Goal: Task Accomplishment & Management: Use online tool/utility

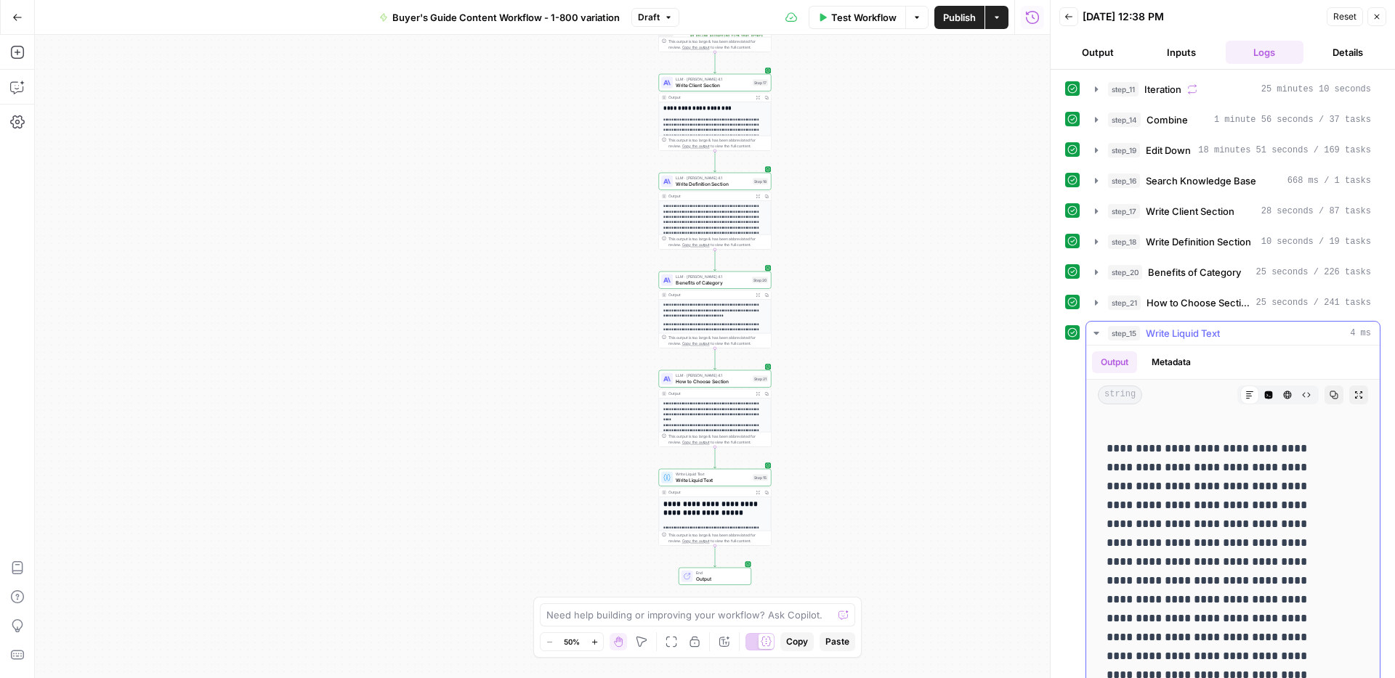
scroll to position [108, 0]
click at [1330, 397] on icon "button" at bounding box center [1334, 395] width 8 height 8
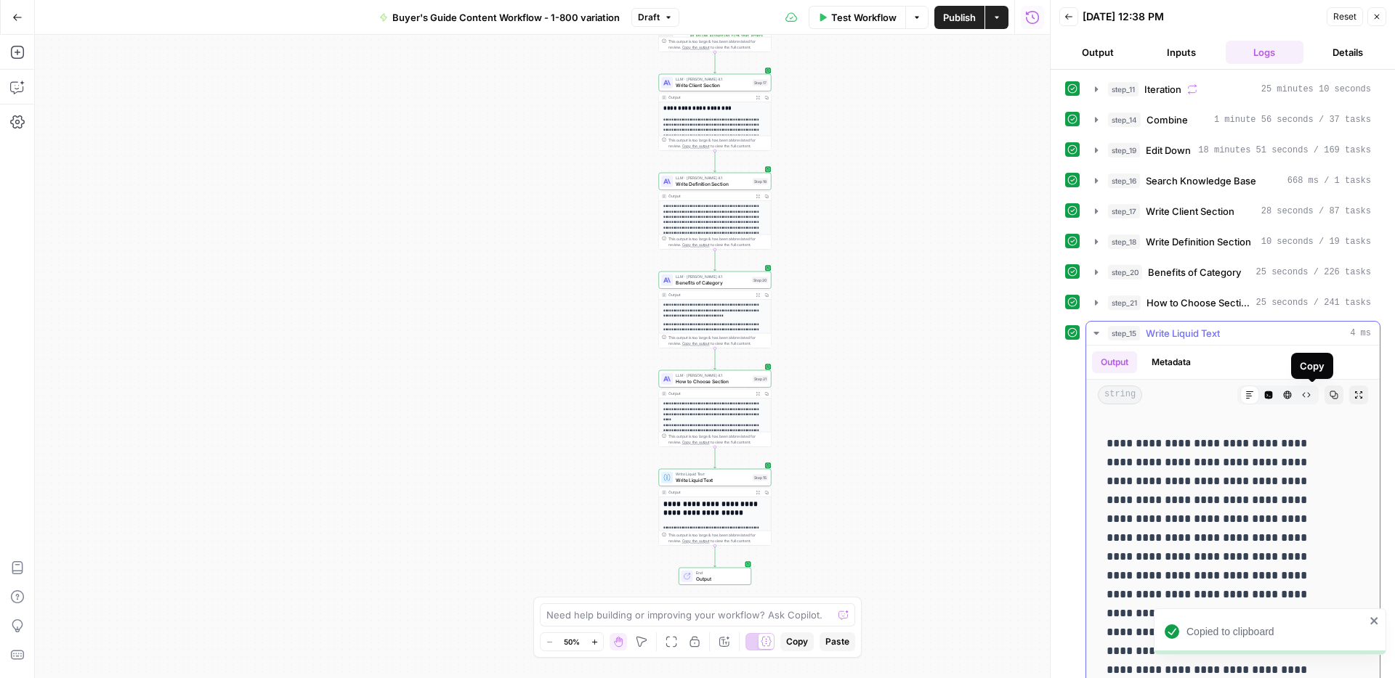
click at [1329, 394] on icon "button" at bounding box center [1333, 395] width 9 height 9
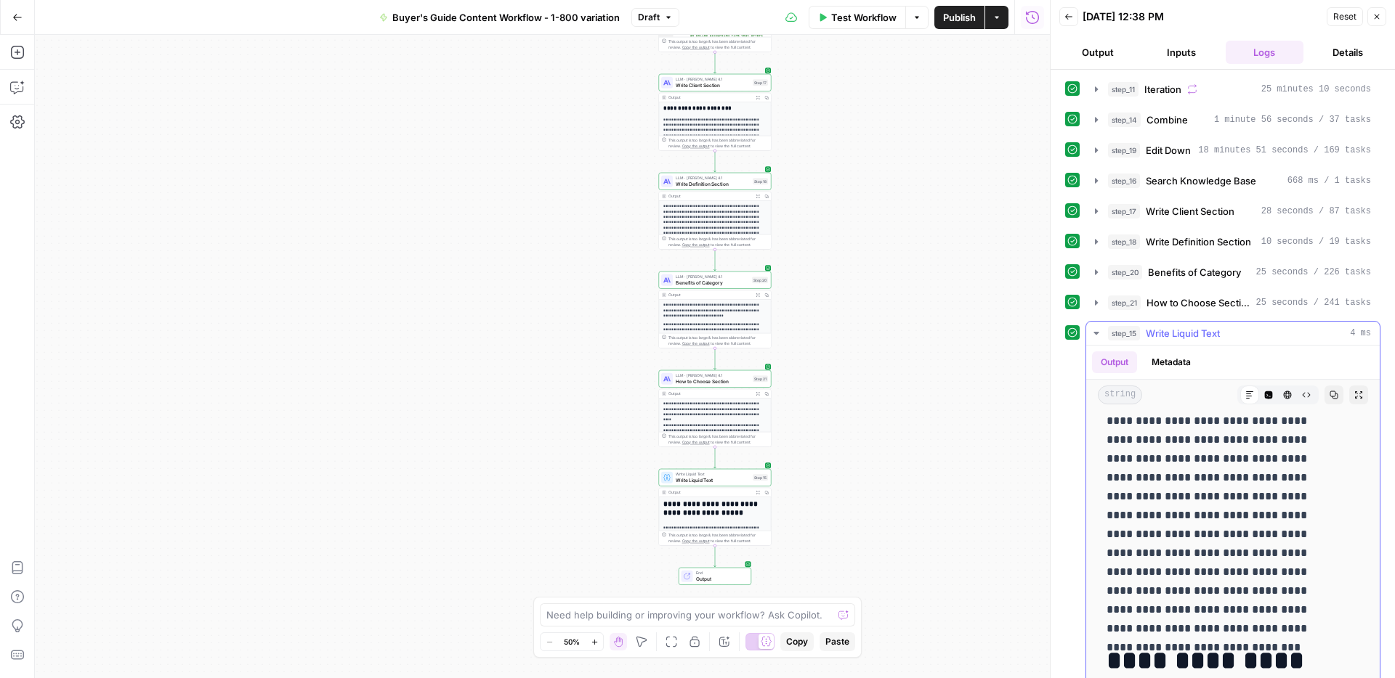
scroll to position [570, 0]
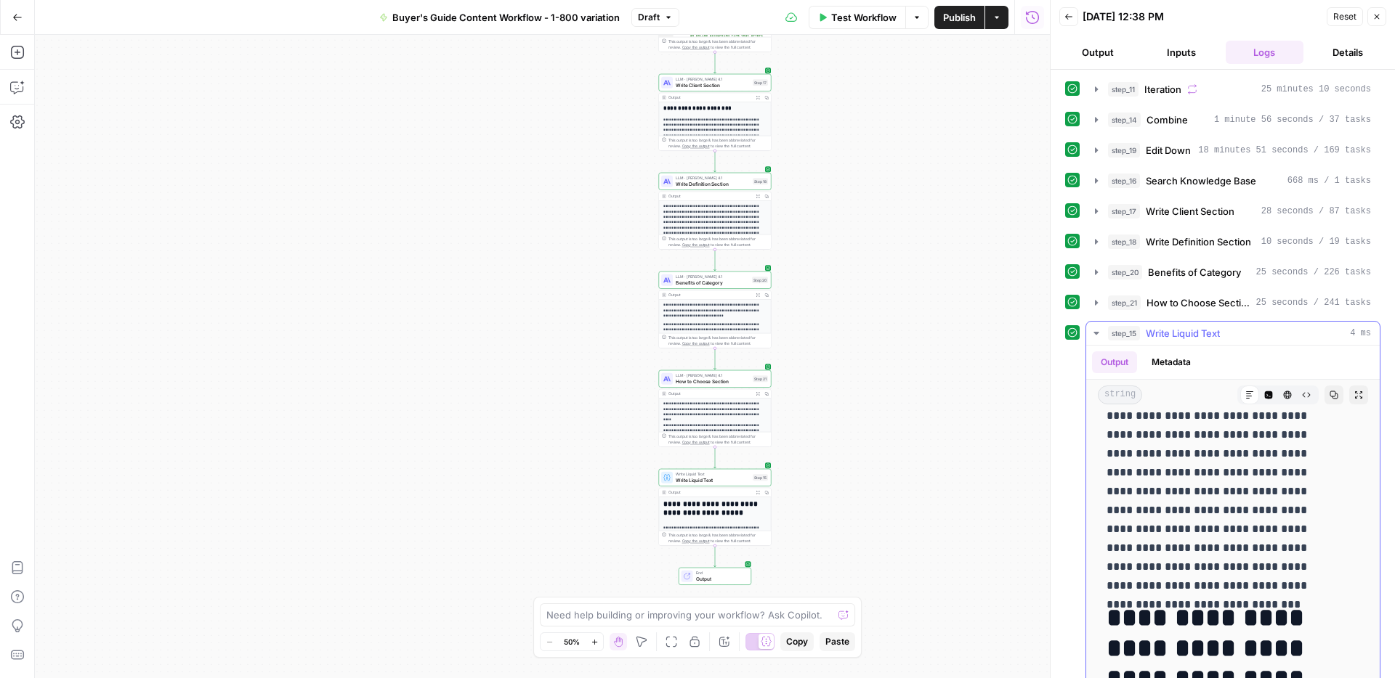
click at [1099, 331] on icon "button" at bounding box center [1096, 334] width 12 height 12
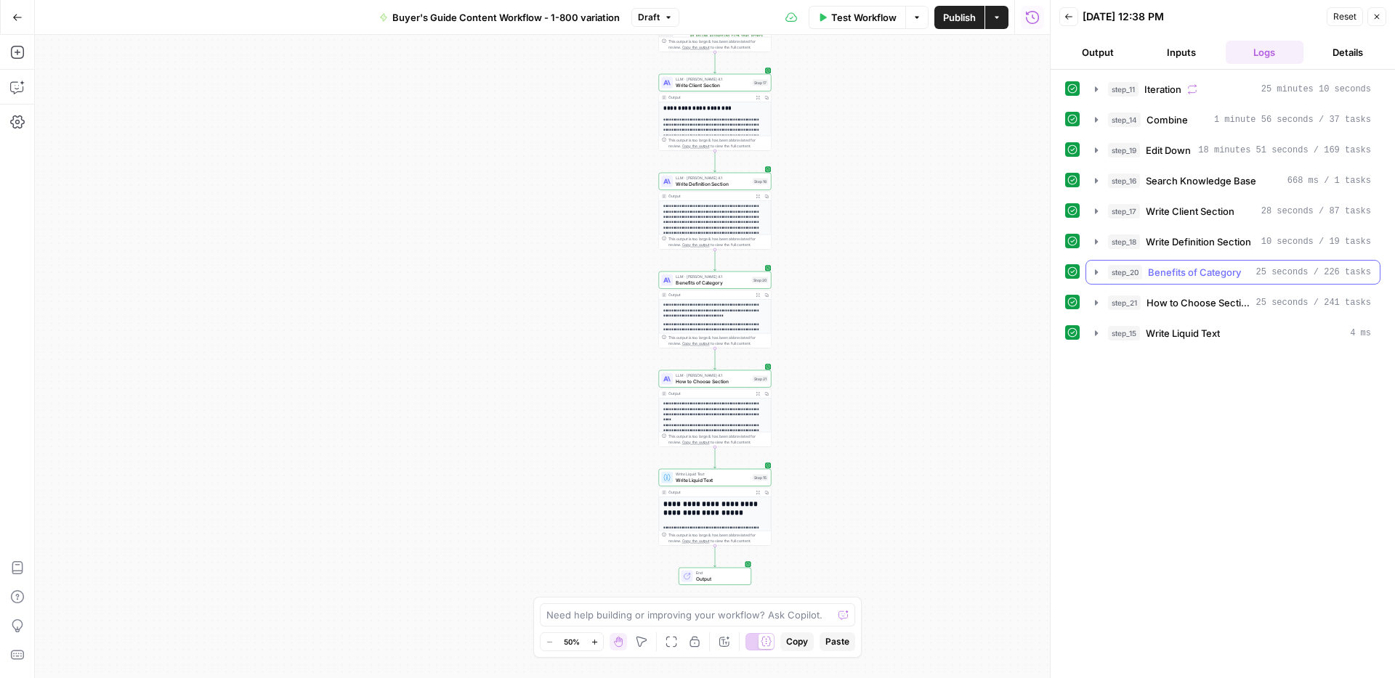
click at [1100, 271] on icon "button" at bounding box center [1096, 273] width 12 height 12
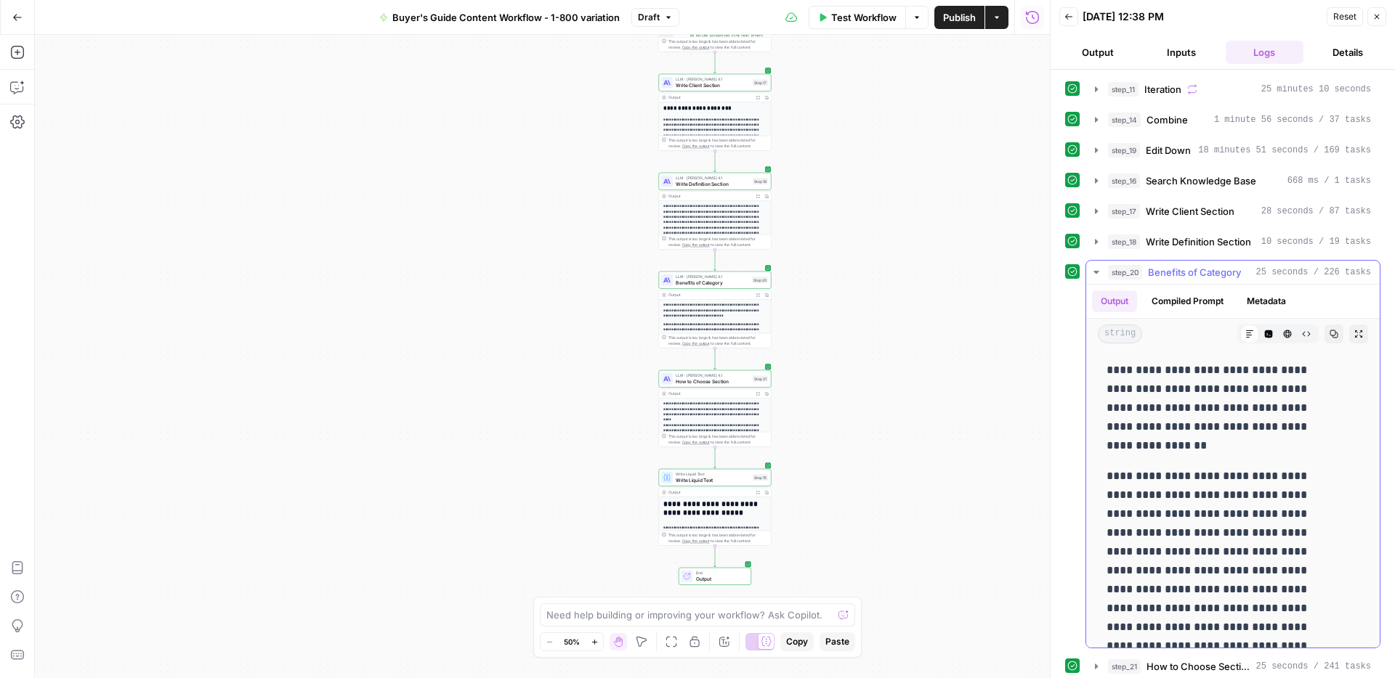
click at [1099, 271] on icon "button" at bounding box center [1096, 273] width 12 height 12
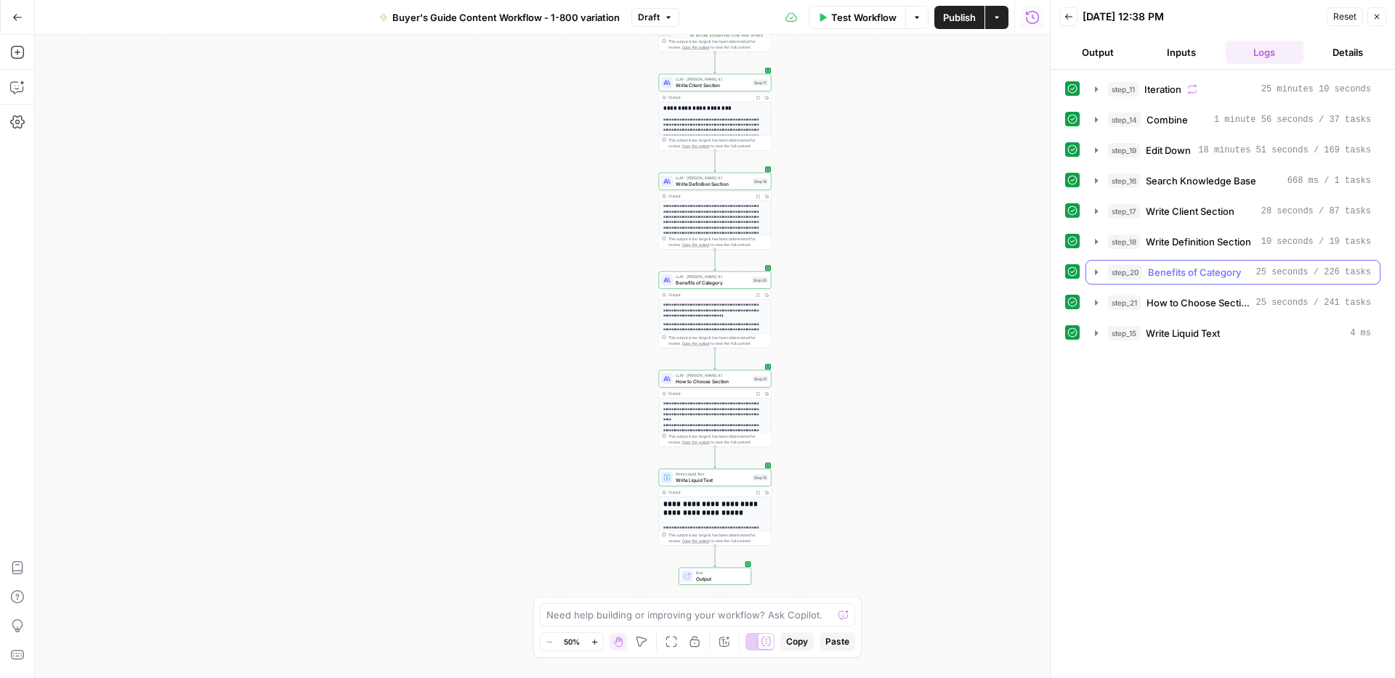
click at [1099, 271] on icon "button" at bounding box center [1096, 273] width 12 height 12
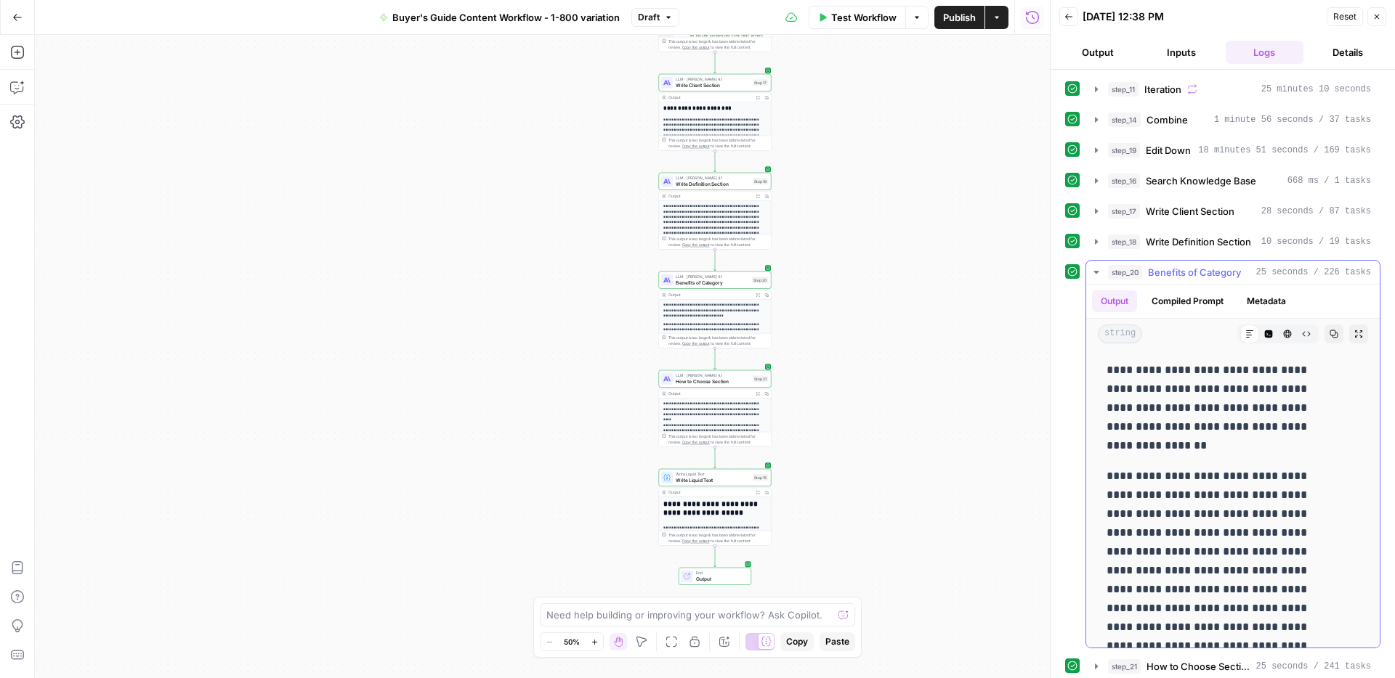
click at [1099, 271] on icon "button" at bounding box center [1096, 273] width 12 height 12
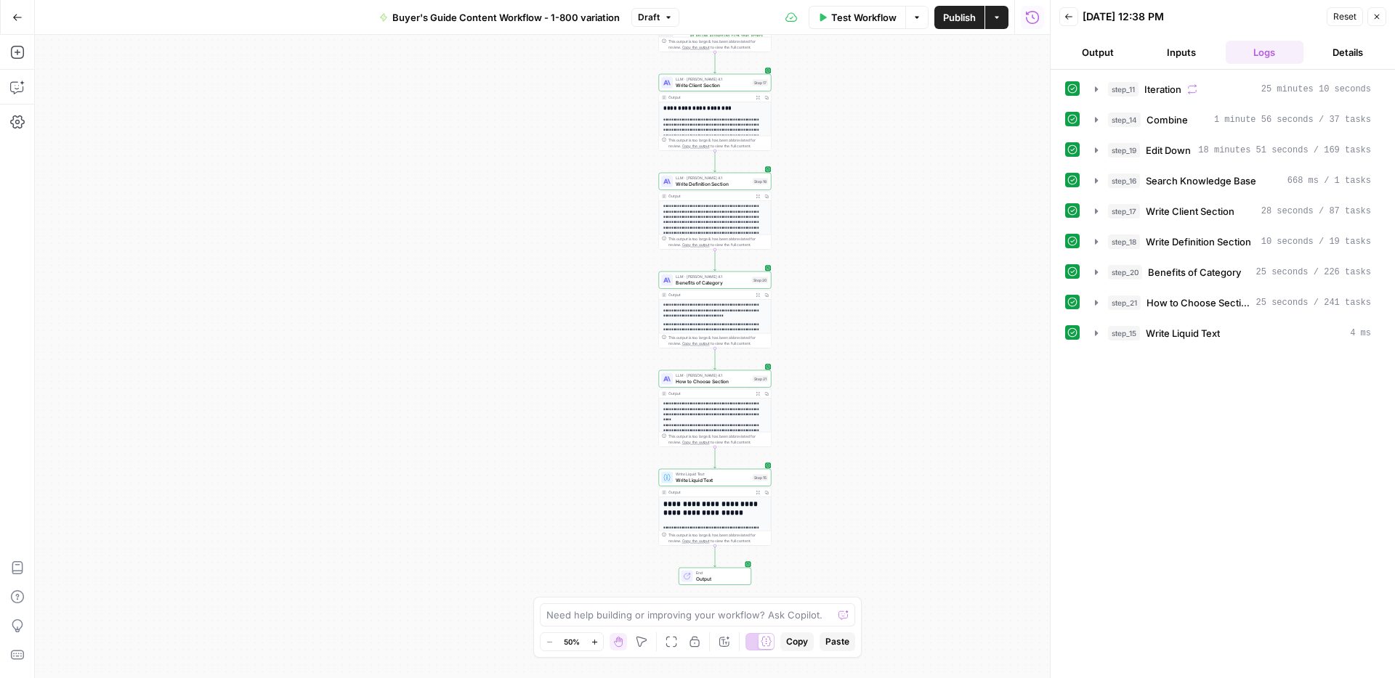
click at [1164, 52] on button "Inputs" at bounding box center [1182, 52] width 78 height 23
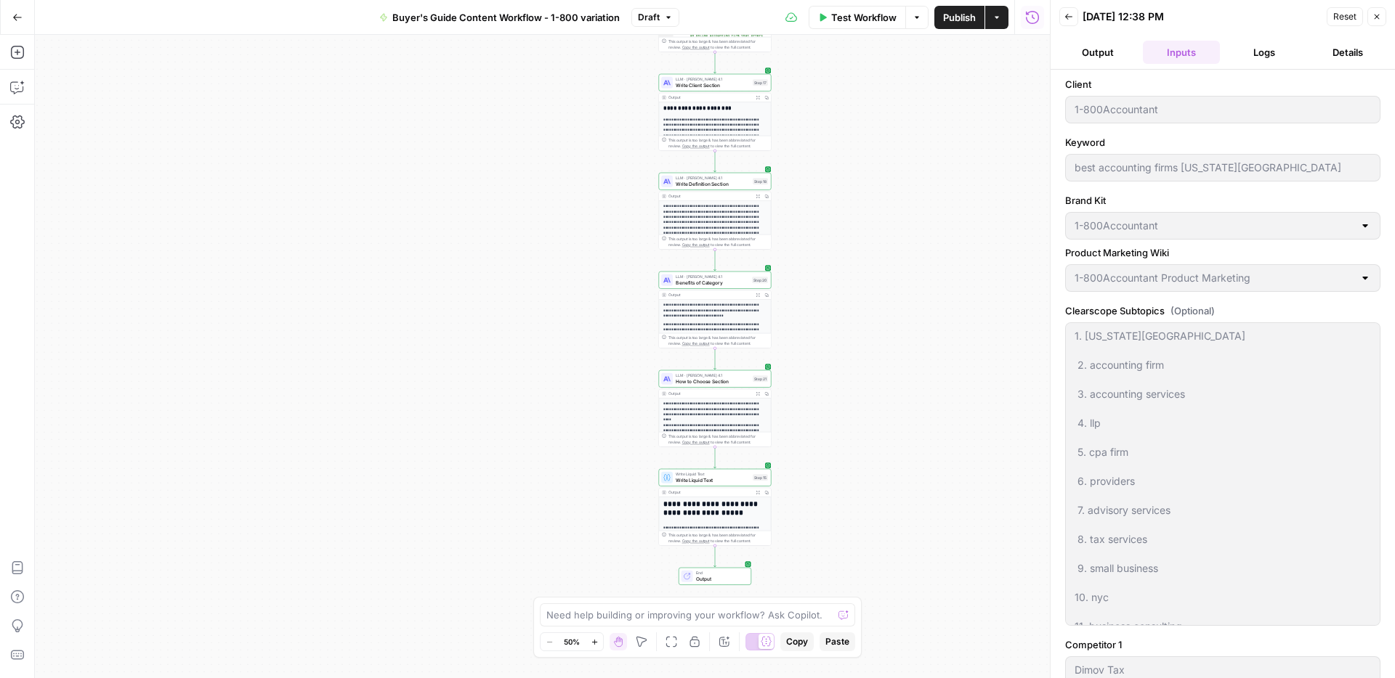
click at [1254, 49] on button "Logs" at bounding box center [1264, 52] width 78 height 23
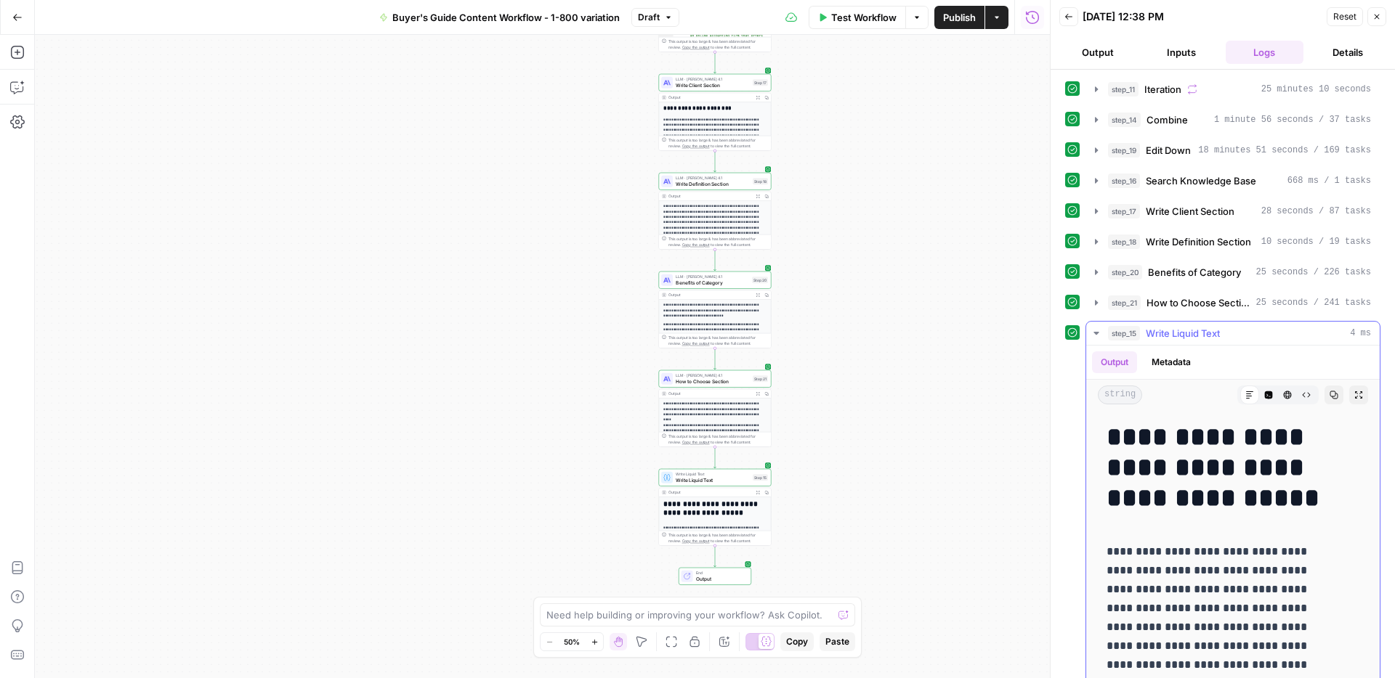
click at [1099, 332] on icon "button" at bounding box center [1096, 334] width 12 height 12
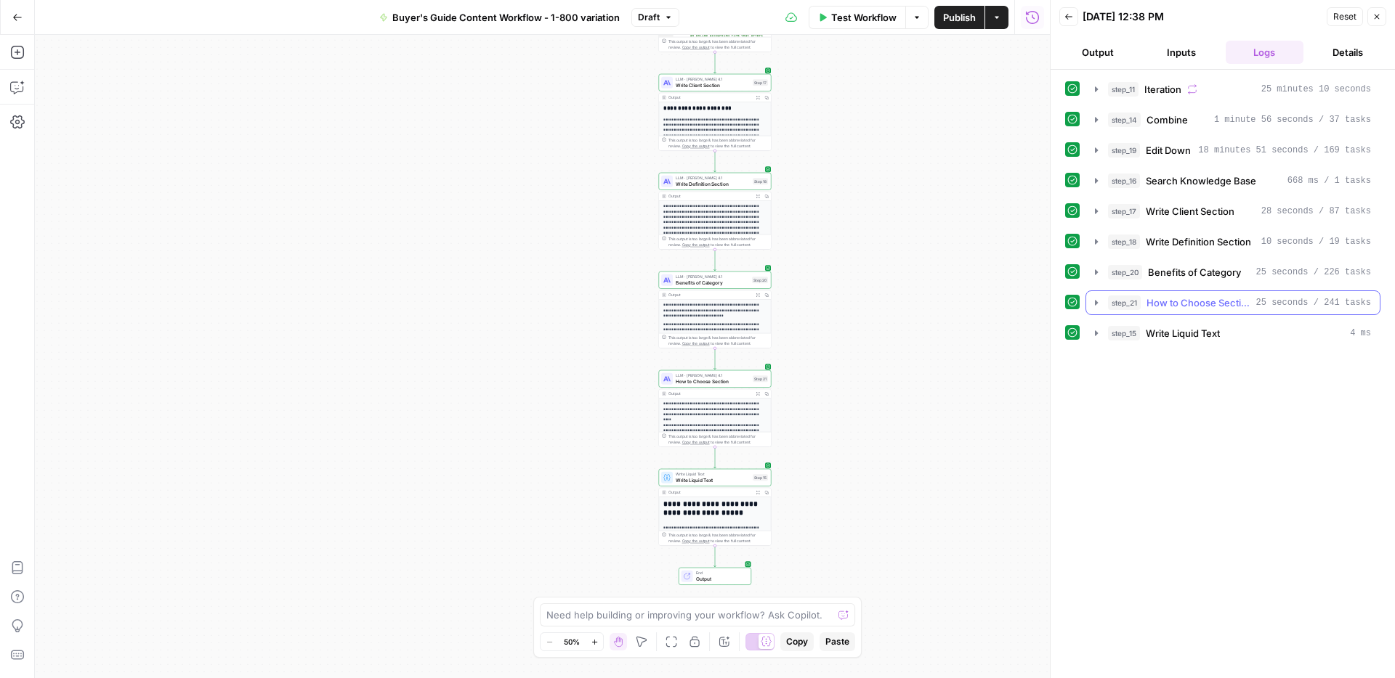
click at [1088, 304] on button "step_21 How to Choose Section 25 seconds / 241 tasks" at bounding box center [1232, 302] width 293 height 23
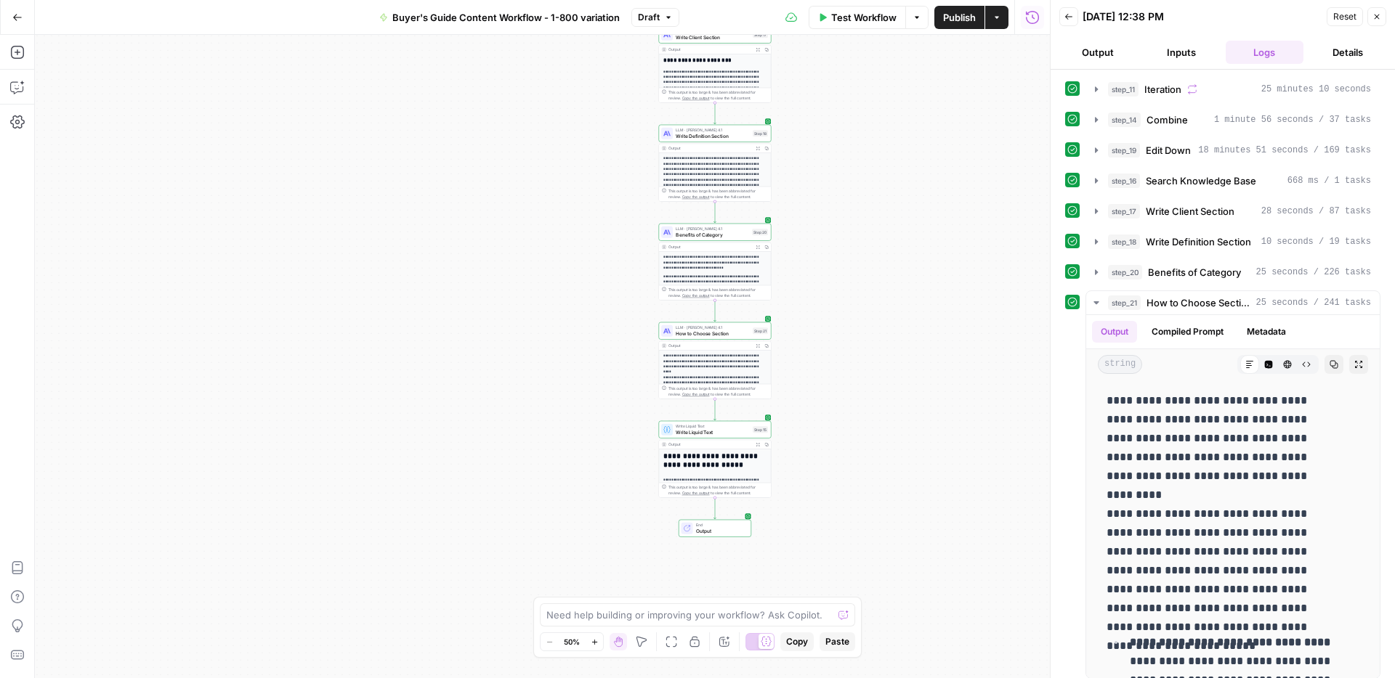
click at [725, 335] on span "How to Choose Section" at bounding box center [712, 333] width 74 height 7
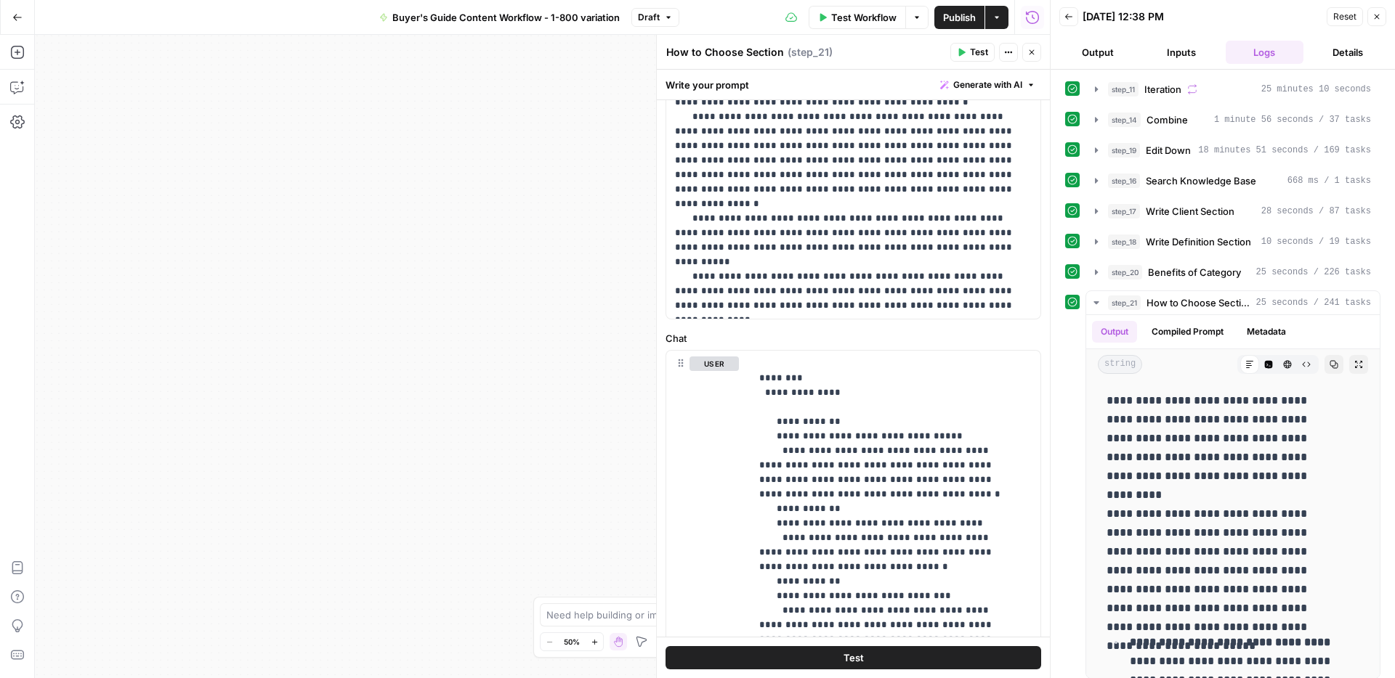
scroll to position [697, 0]
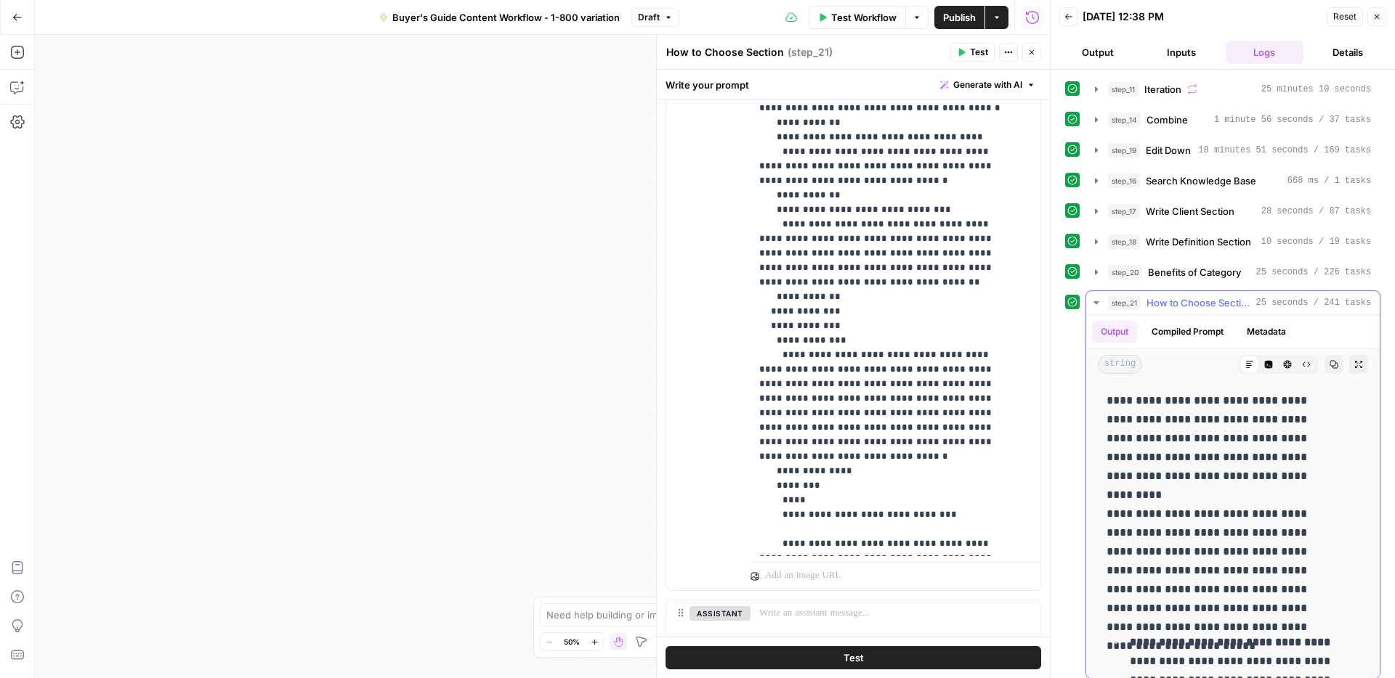
click at [1206, 329] on button "Compiled Prompt" at bounding box center [1187, 332] width 89 height 22
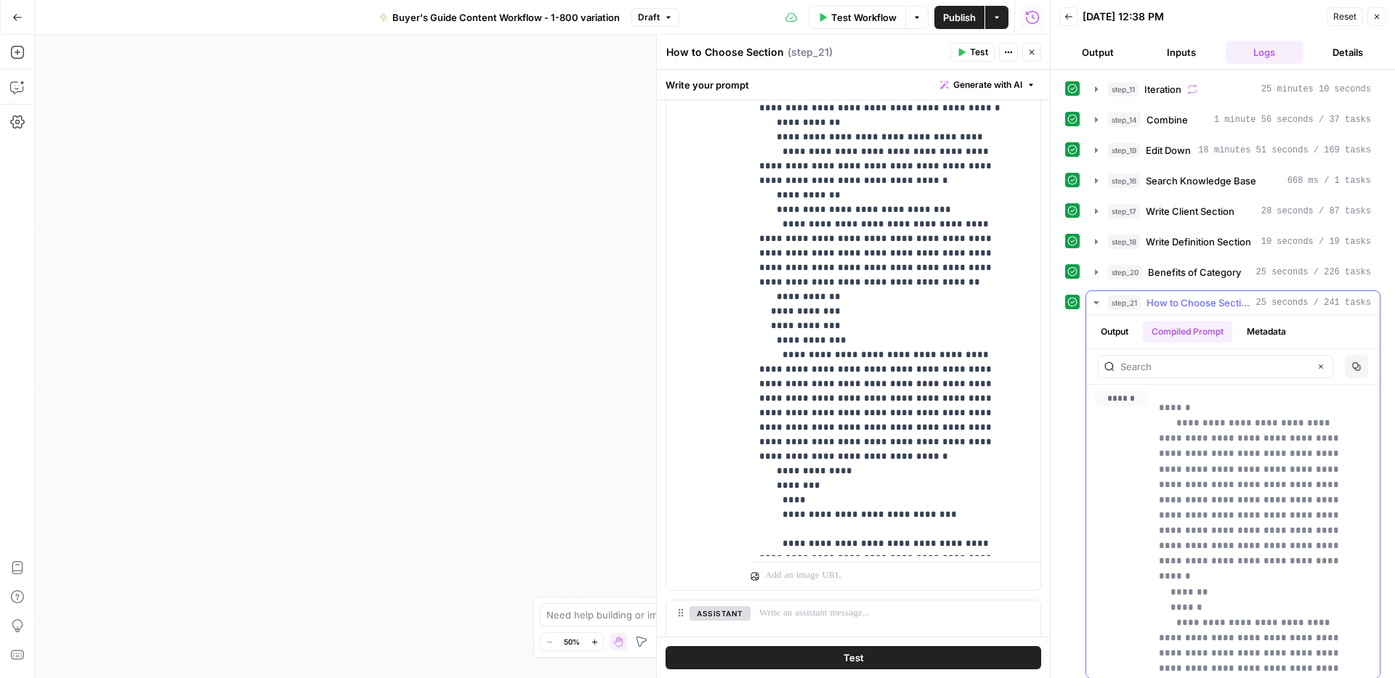
click at [1119, 332] on button "Output" at bounding box center [1114, 332] width 45 height 22
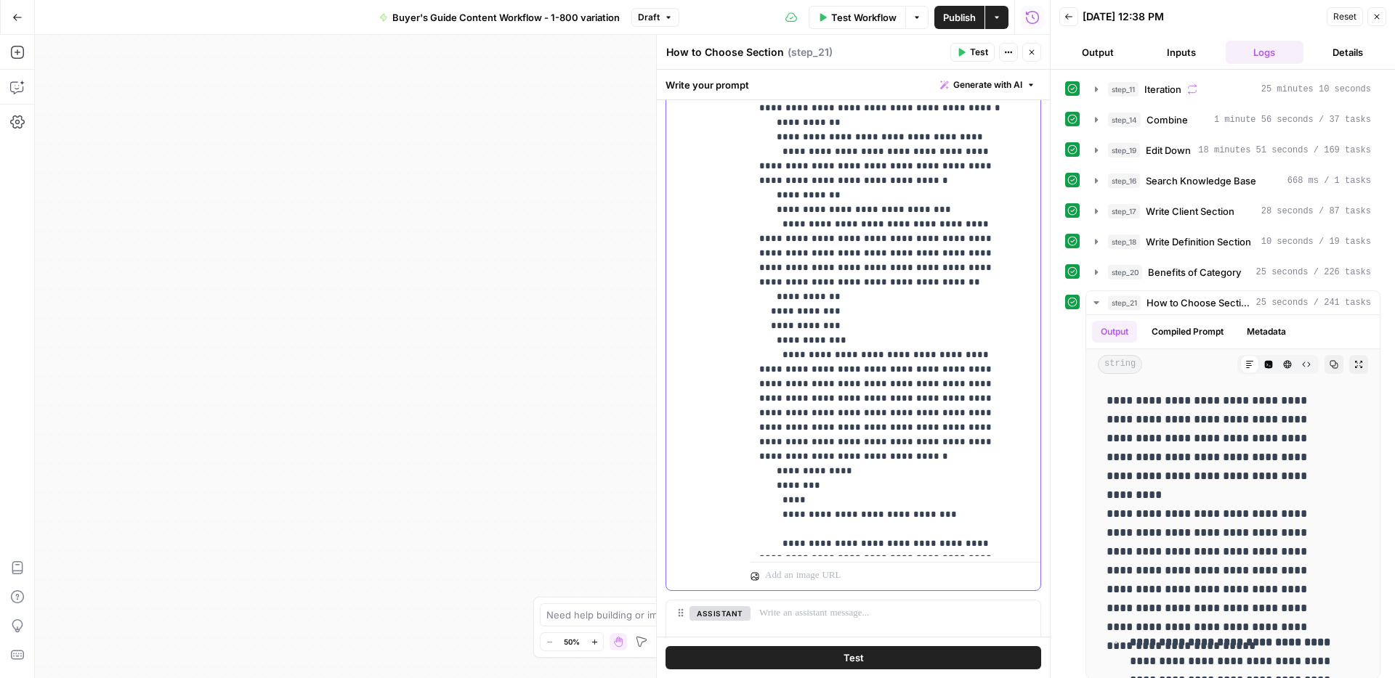
click at [951, 428] on p "**********" at bounding box center [884, 522] width 251 height 1104
click at [810, 426] on p "**********" at bounding box center [884, 522] width 251 height 1104
click at [951, 430] on p "**********" at bounding box center [884, 522] width 251 height 1104
click at [962, 49] on icon "button" at bounding box center [961, 52] width 9 height 9
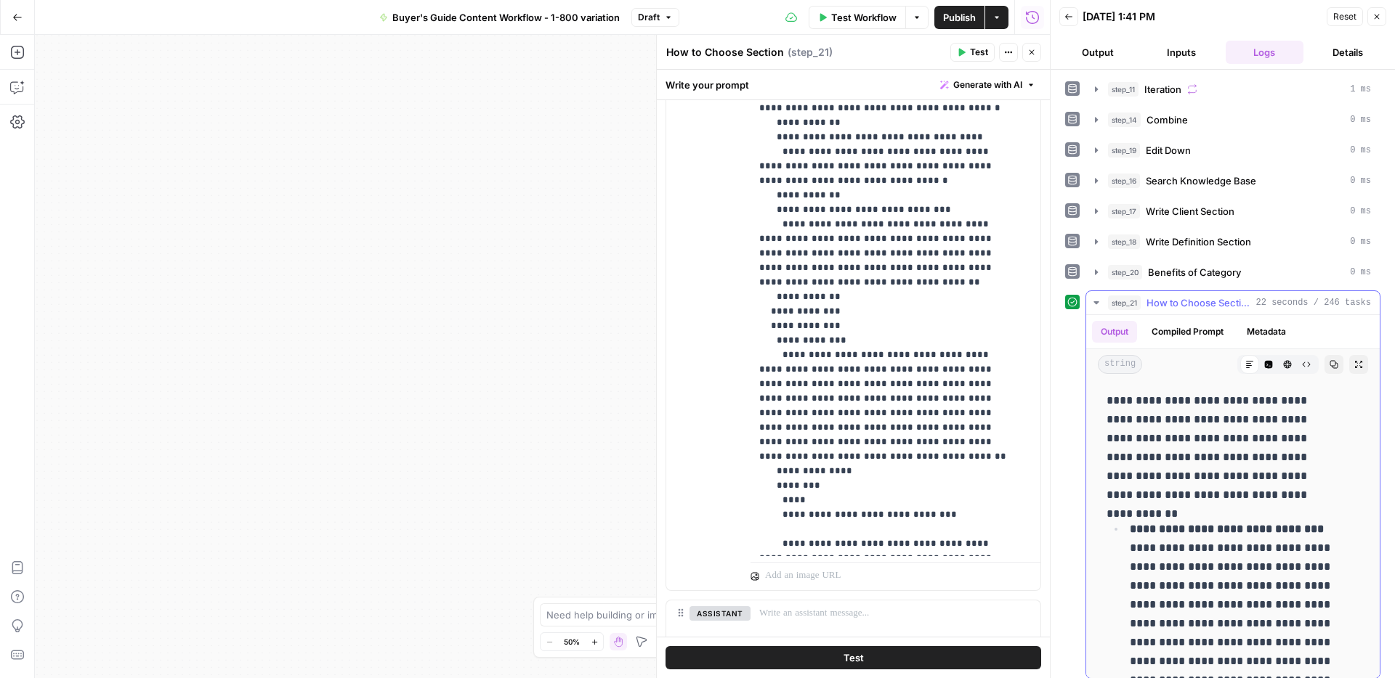
click at [1100, 298] on icon "button" at bounding box center [1096, 303] width 12 height 12
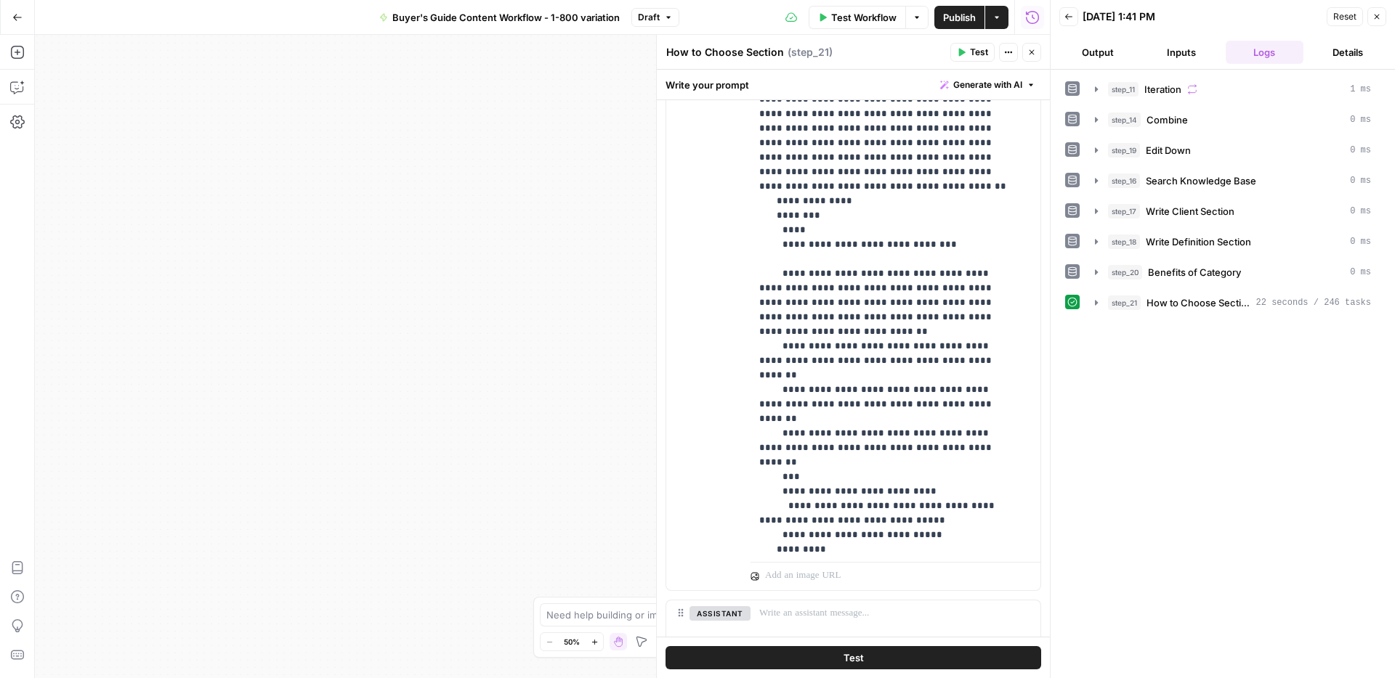
scroll to position [280, 0]
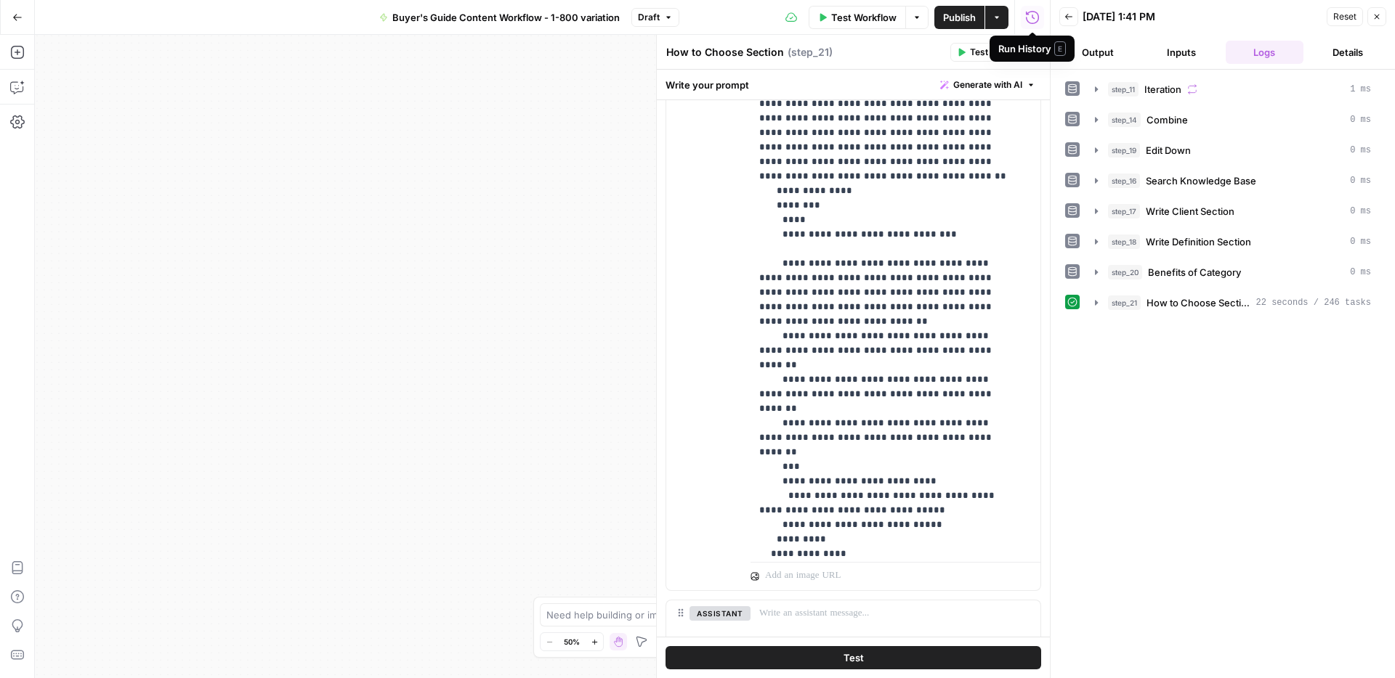
click at [1031, 50] on div "Run History E" at bounding box center [1032, 48] width 68 height 15
click at [1029, 52] on icon "button" at bounding box center [1031, 52] width 9 height 9
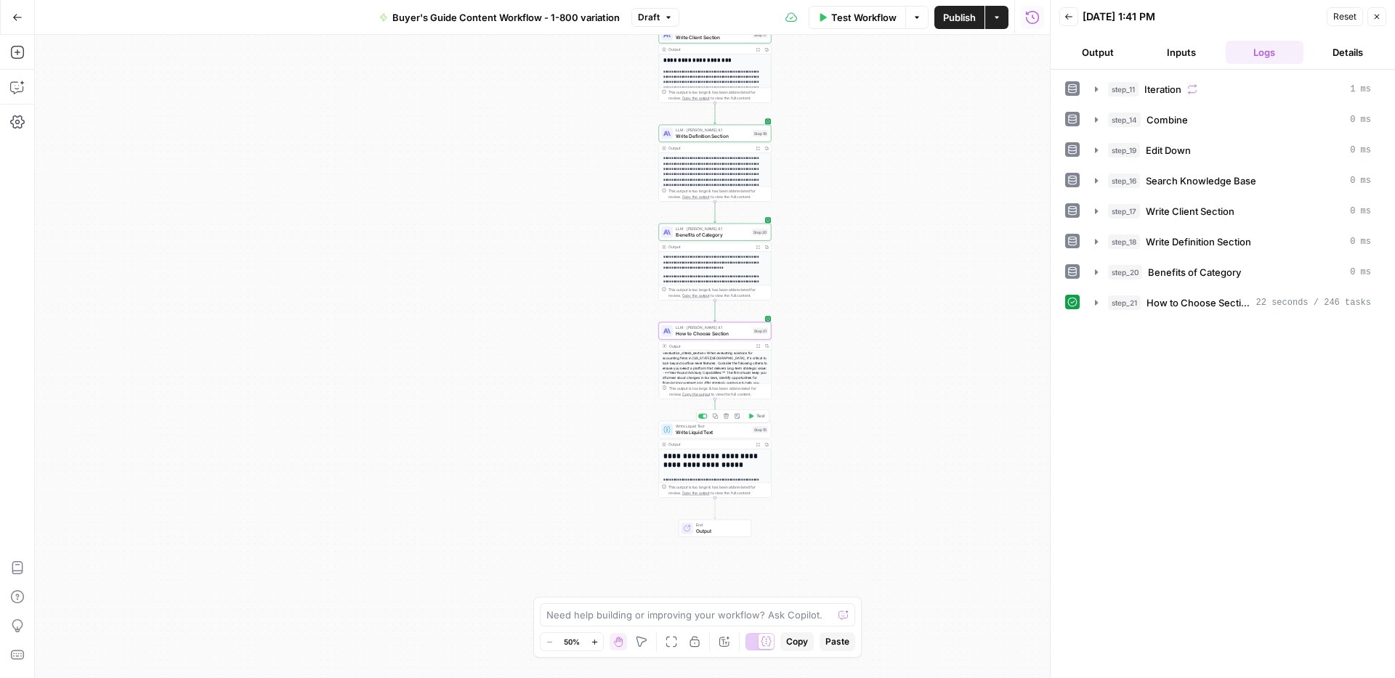
click at [739, 434] on span "Write Liquid Text" at bounding box center [712, 432] width 74 height 7
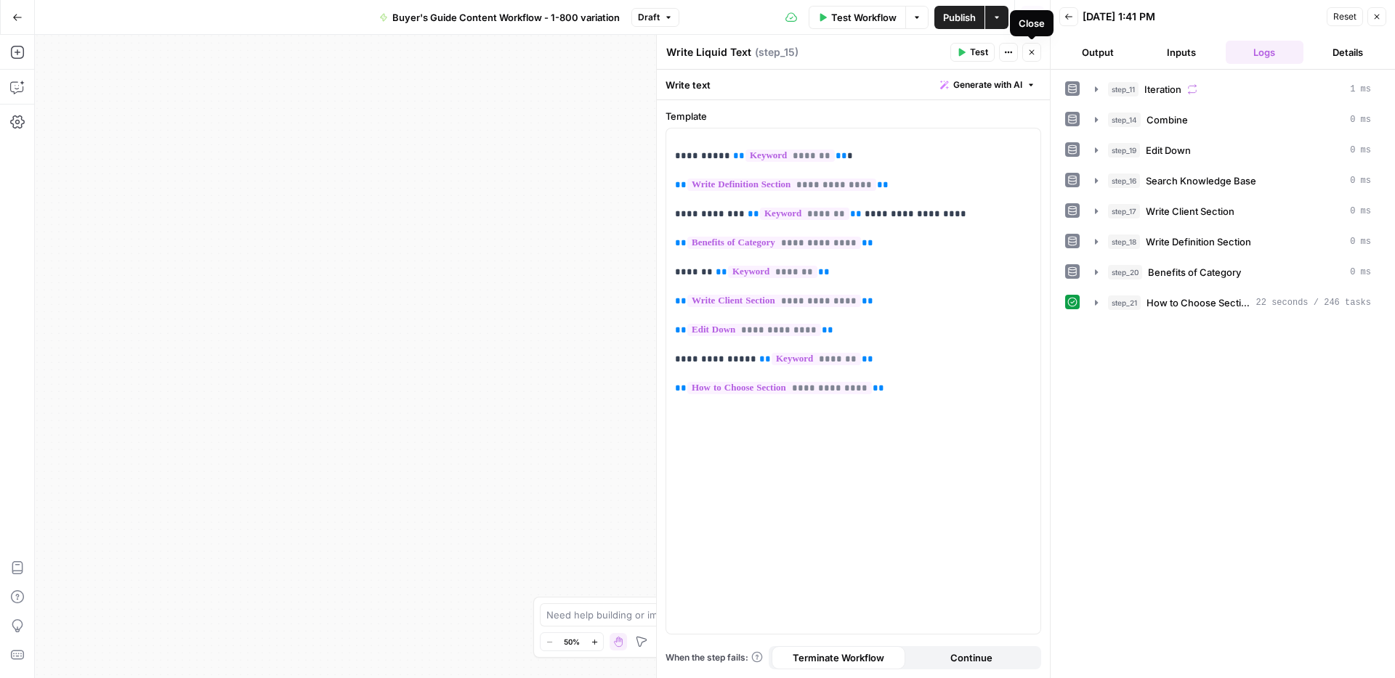
click at [1035, 59] on button "Close" at bounding box center [1031, 52] width 19 height 19
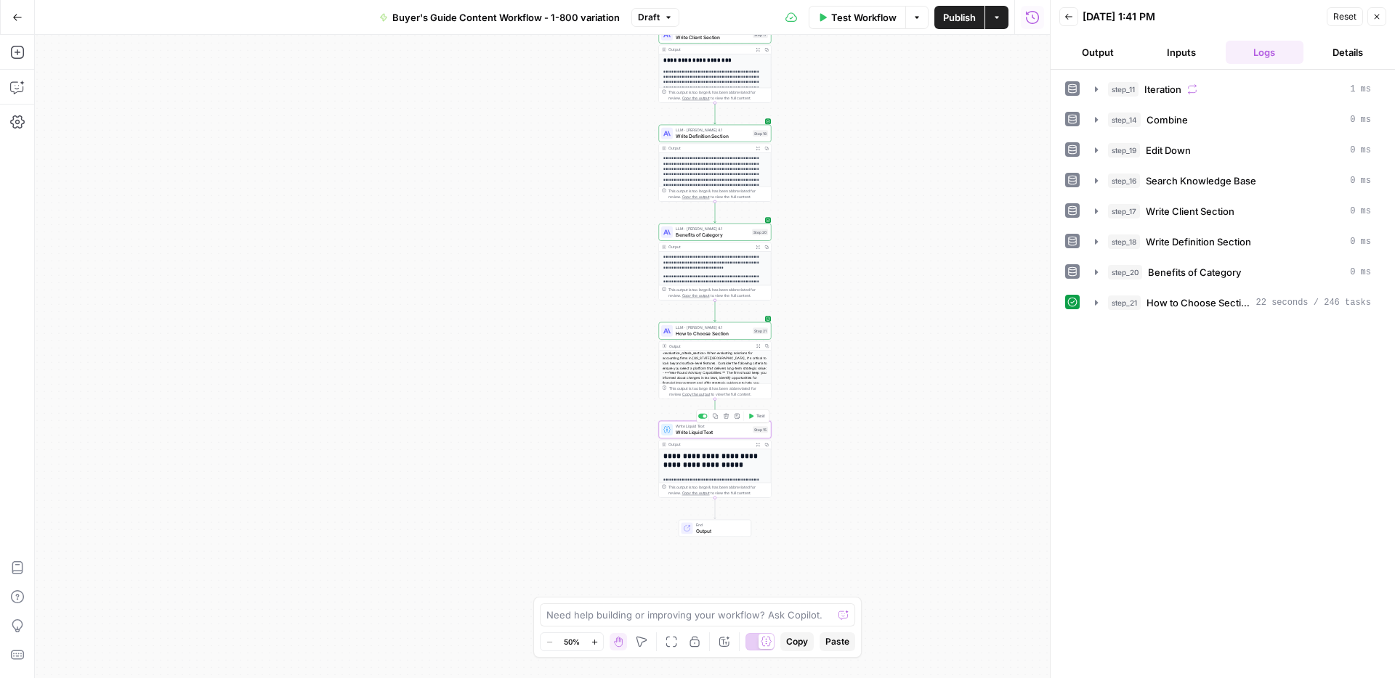
click at [758, 417] on span "Test" at bounding box center [760, 416] width 9 height 7
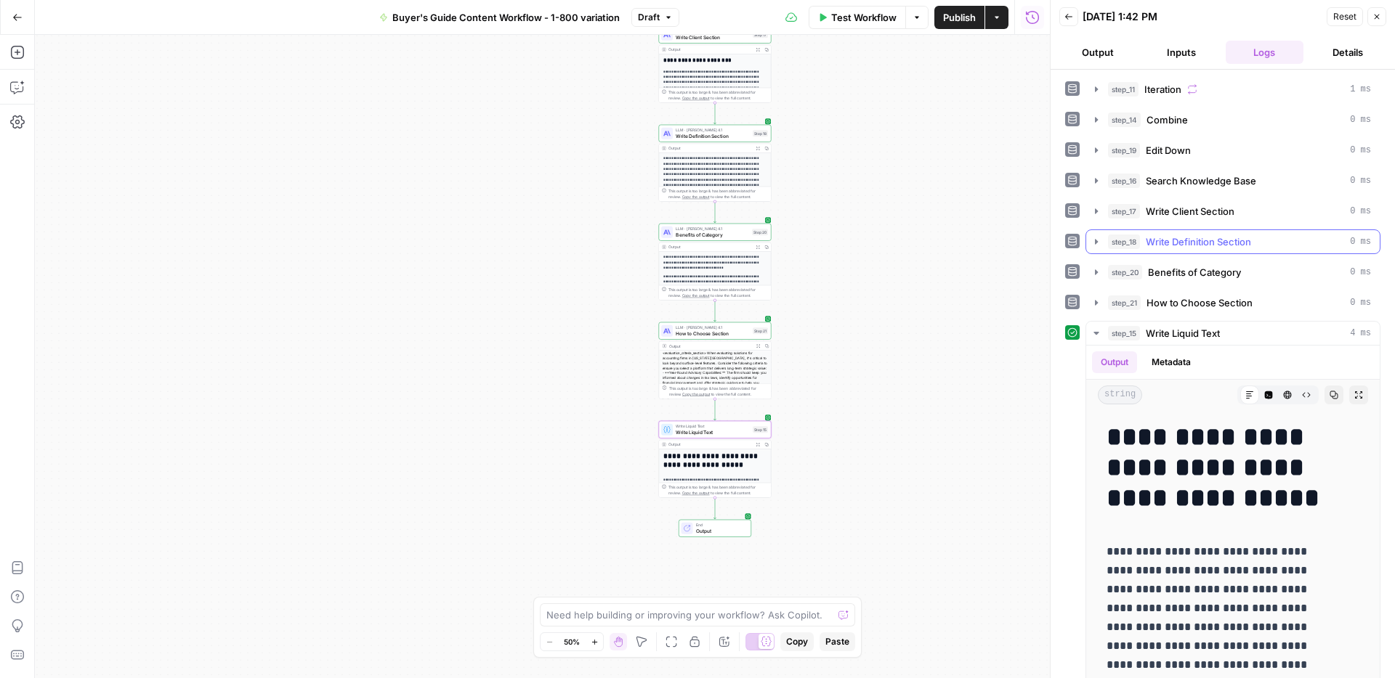
click at [1095, 241] on icon "button" at bounding box center [1096, 241] width 3 height 5
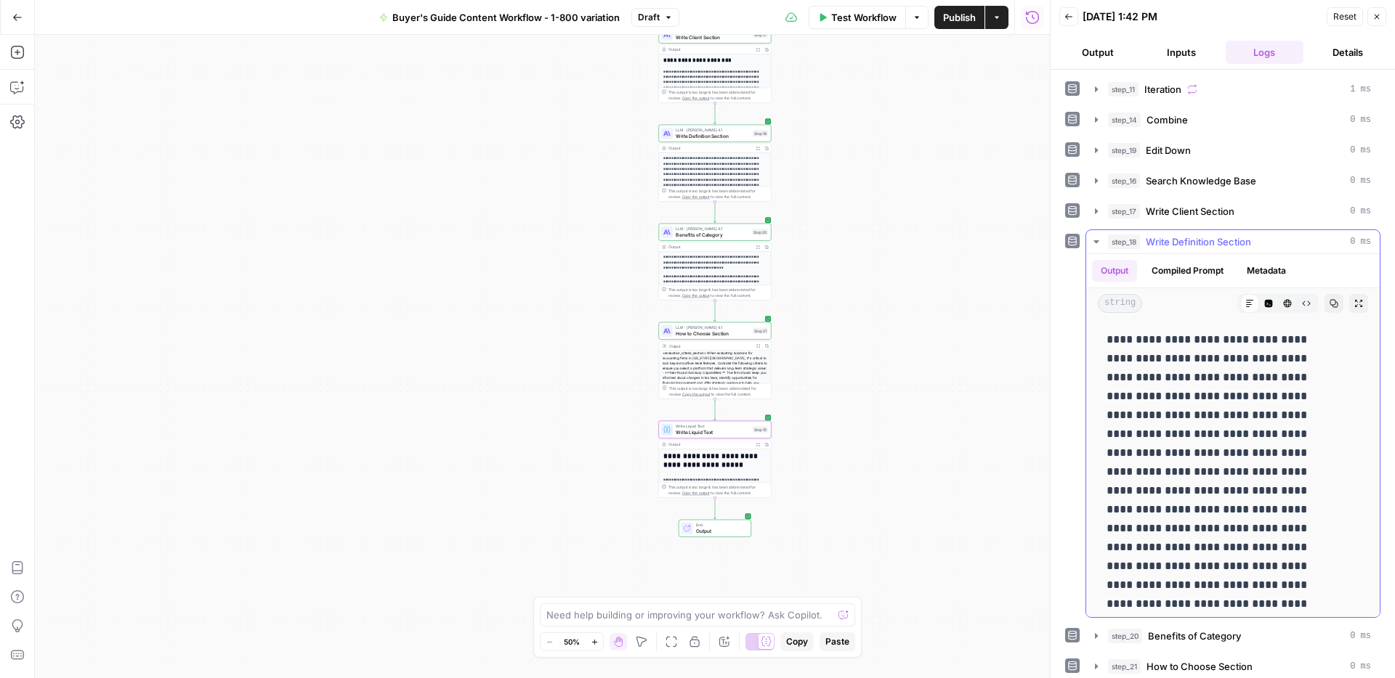
click at [1095, 241] on icon "button" at bounding box center [1095, 241] width 5 height 3
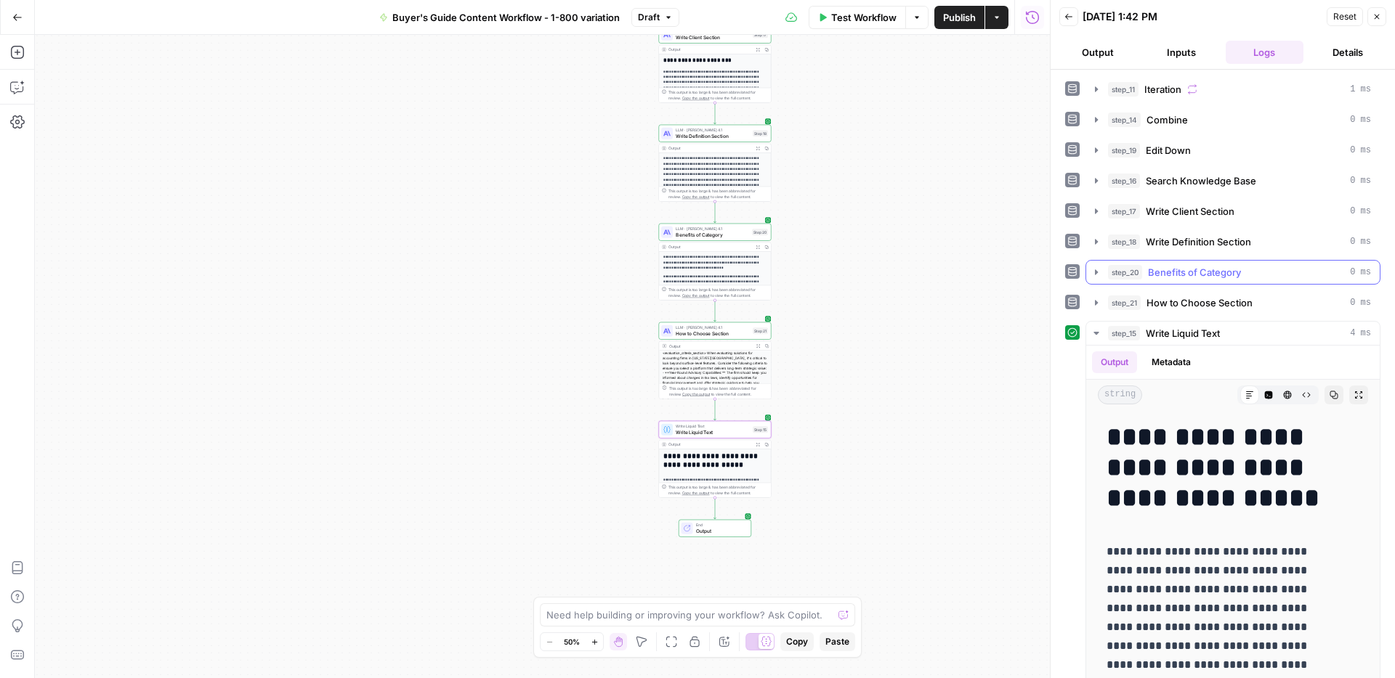
click at [1097, 271] on icon "button" at bounding box center [1096, 273] width 12 height 12
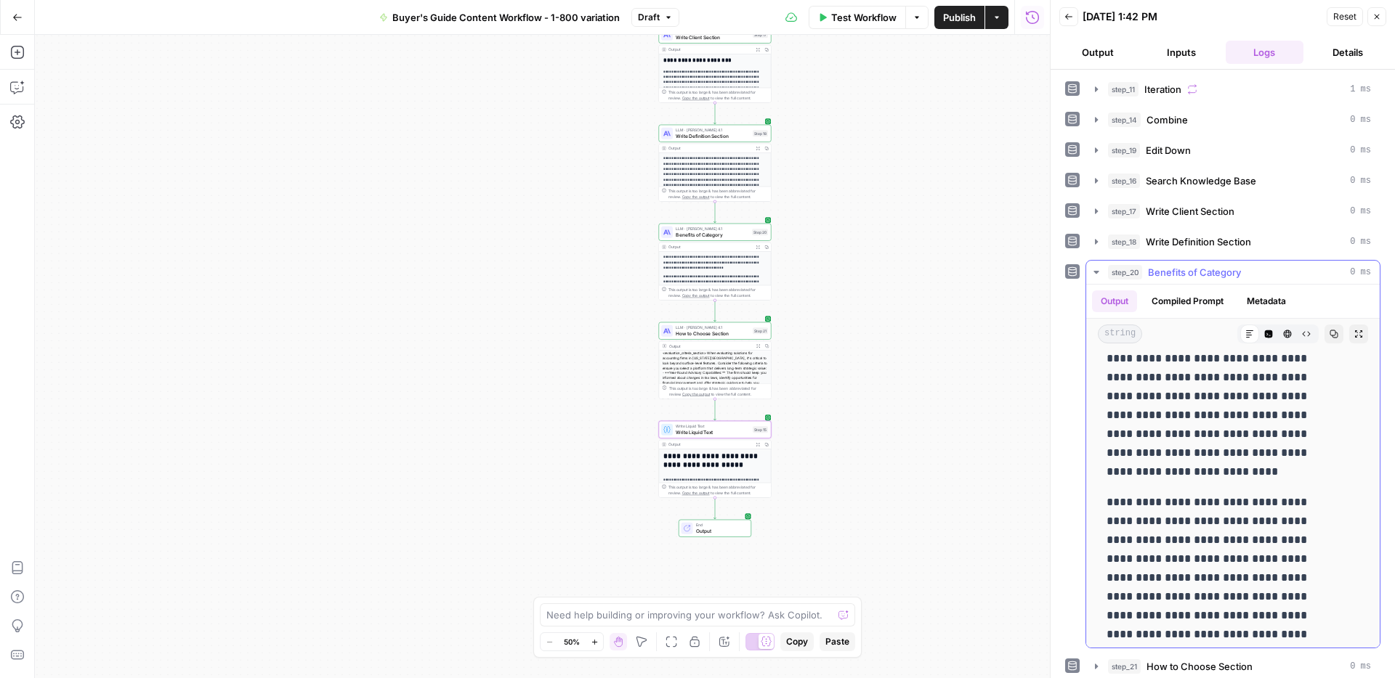
scroll to position [508, 0]
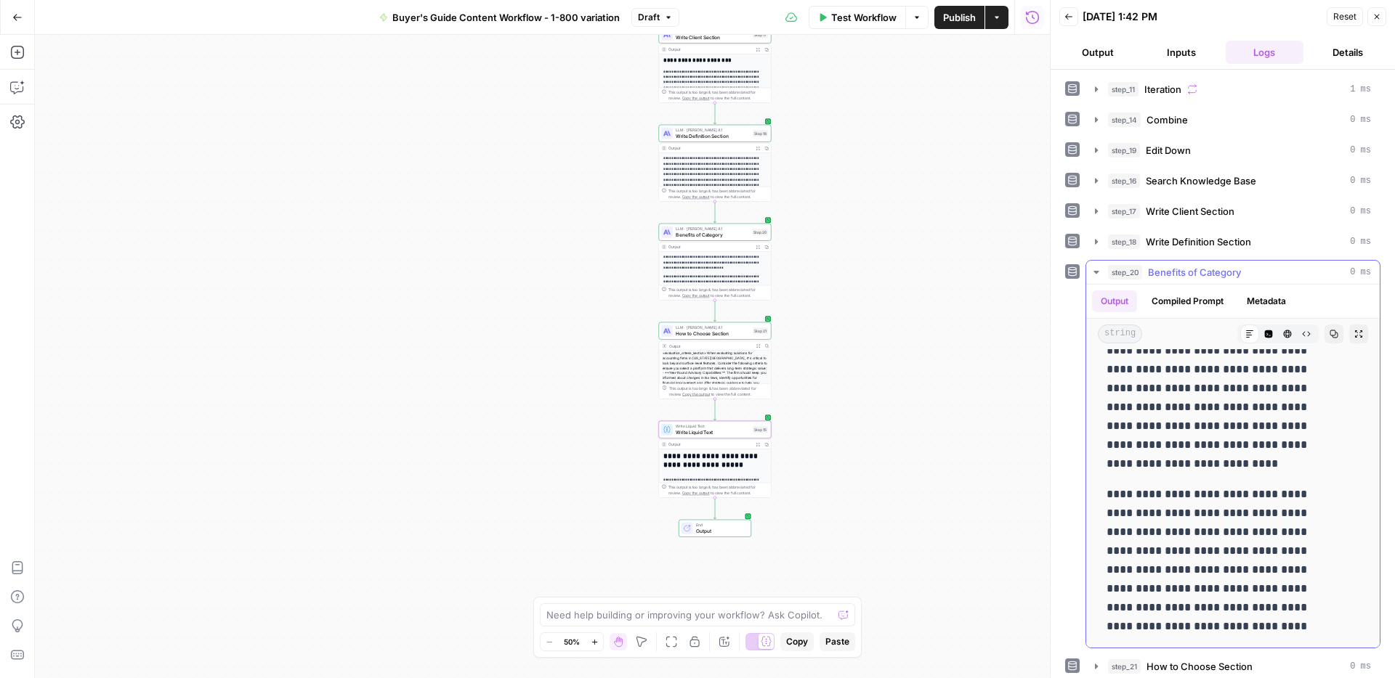
click at [1103, 271] on button "step_20 Benefits of Category 0 ms" at bounding box center [1232, 272] width 293 height 23
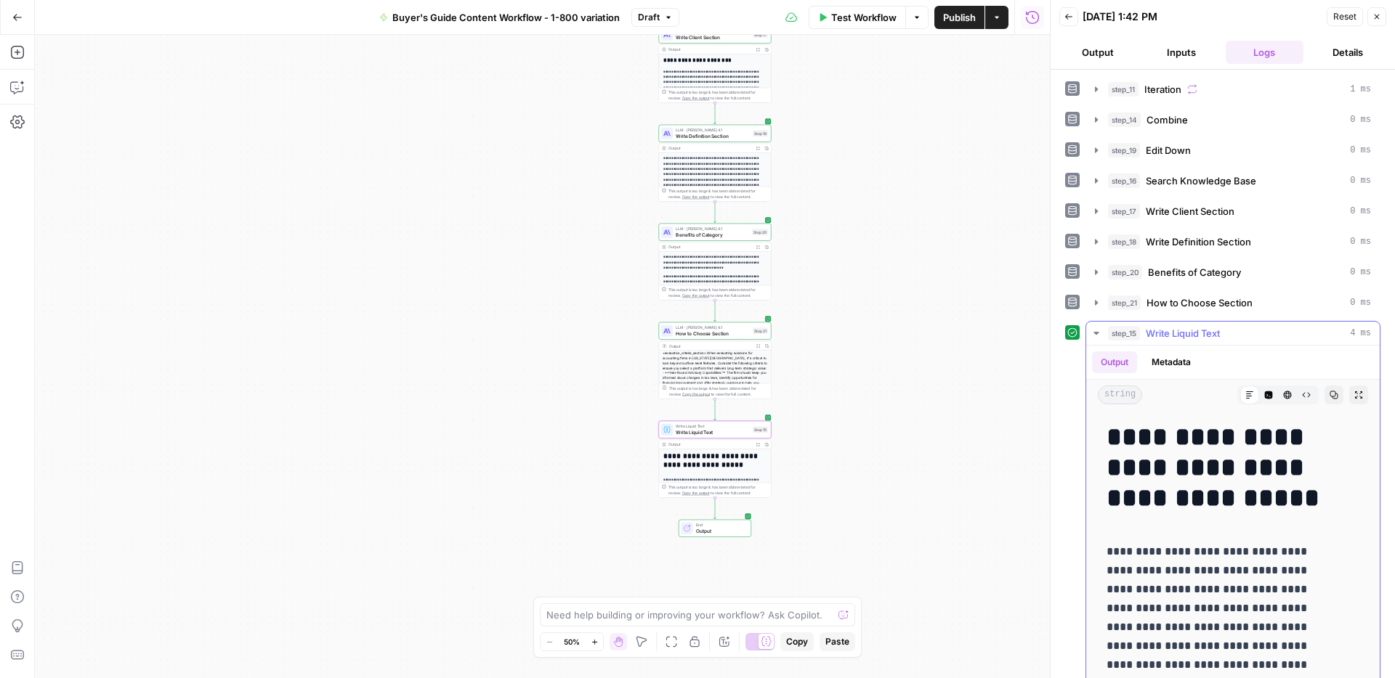
click at [1329, 394] on icon "button" at bounding box center [1333, 395] width 9 height 9
click at [706, 429] on span "Write Liquid Text" at bounding box center [712, 432] width 74 height 7
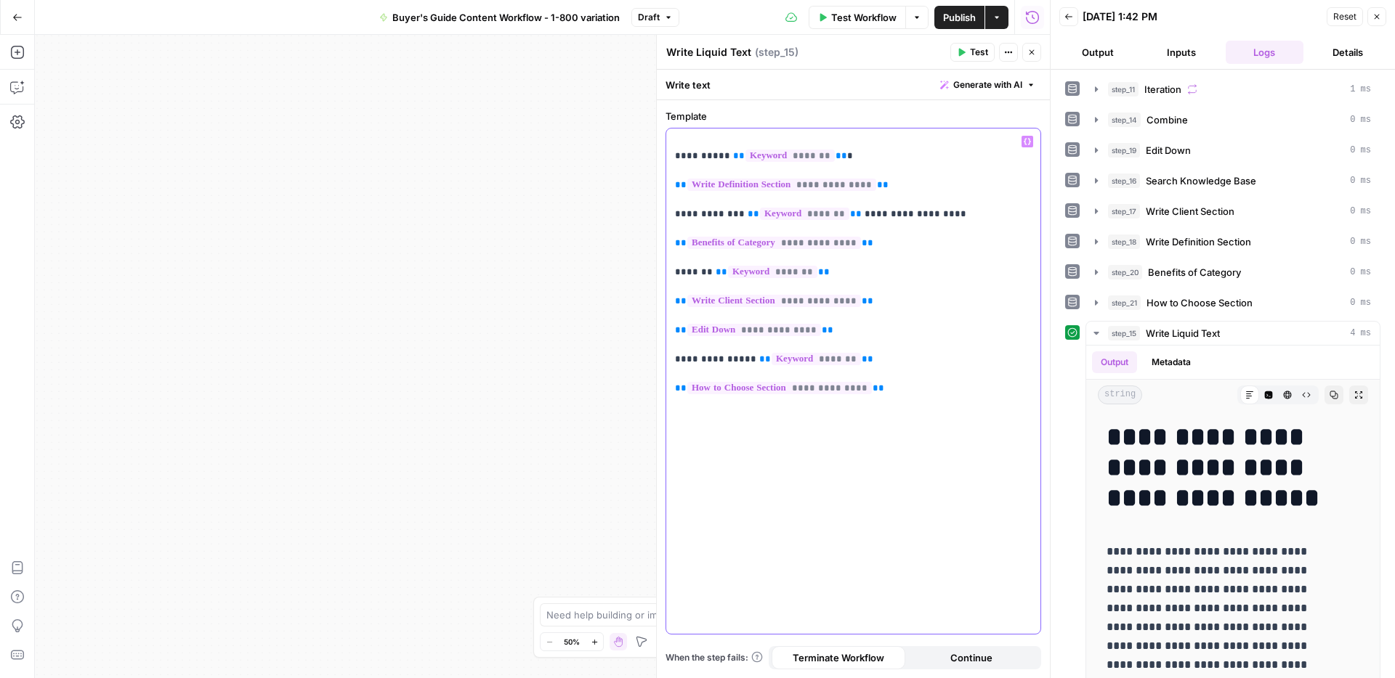
drag, startPoint x: 933, startPoint y: 211, endPoint x: 847, endPoint y: 216, distance: 86.6
click at [847, 216] on p "**********" at bounding box center [853, 264] width 357 height 261
click at [723, 157] on p "**********" at bounding box center [853, 264] width 357 height 261
click at [545, 219] on div "Workflow Set Inputs Inputs Loop Iteration Iteration Step 11 Output Expand Outpu…" at bounding box center [542, 357] width 1015 height 644
click at [943, 17] on span "Publish" at bounding box center [959, 17] width 33 height 15
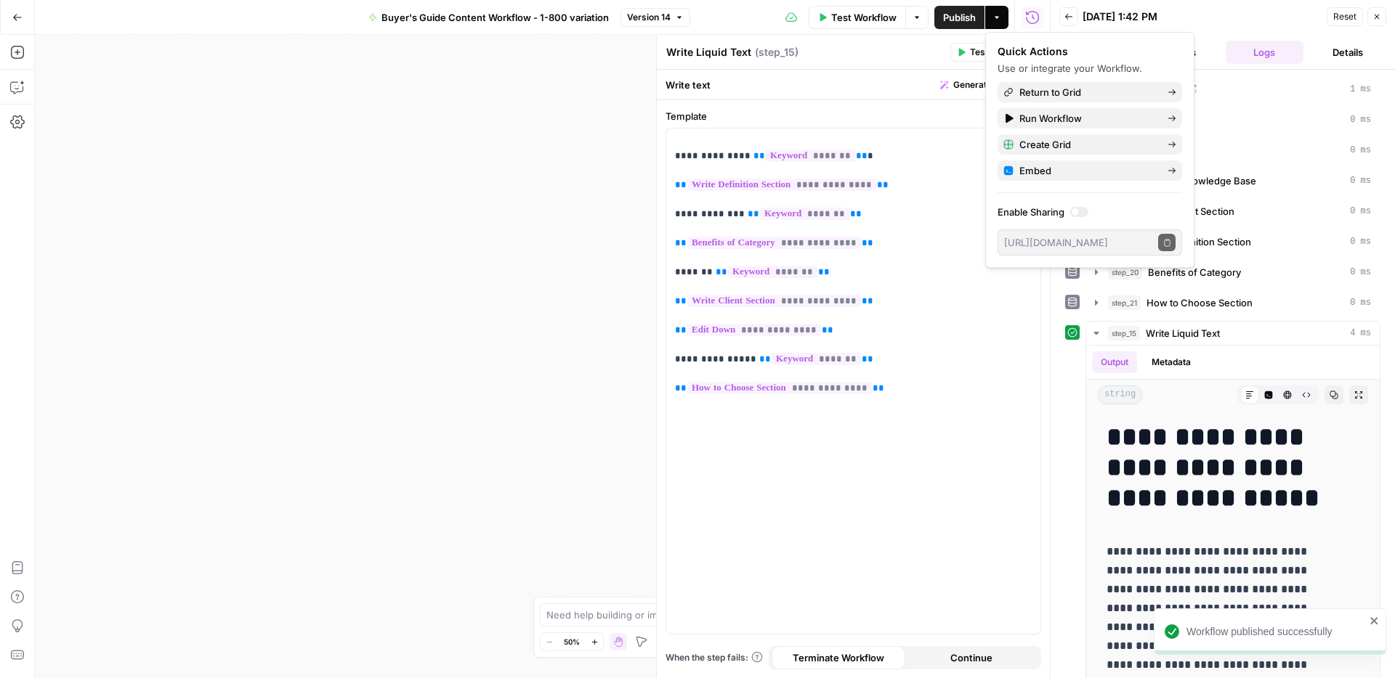
click at [843, 47] on div "Write Liquid Text Write Liquid Text ( step_15 )" at bounding box center [805, 52] width 280 height 16
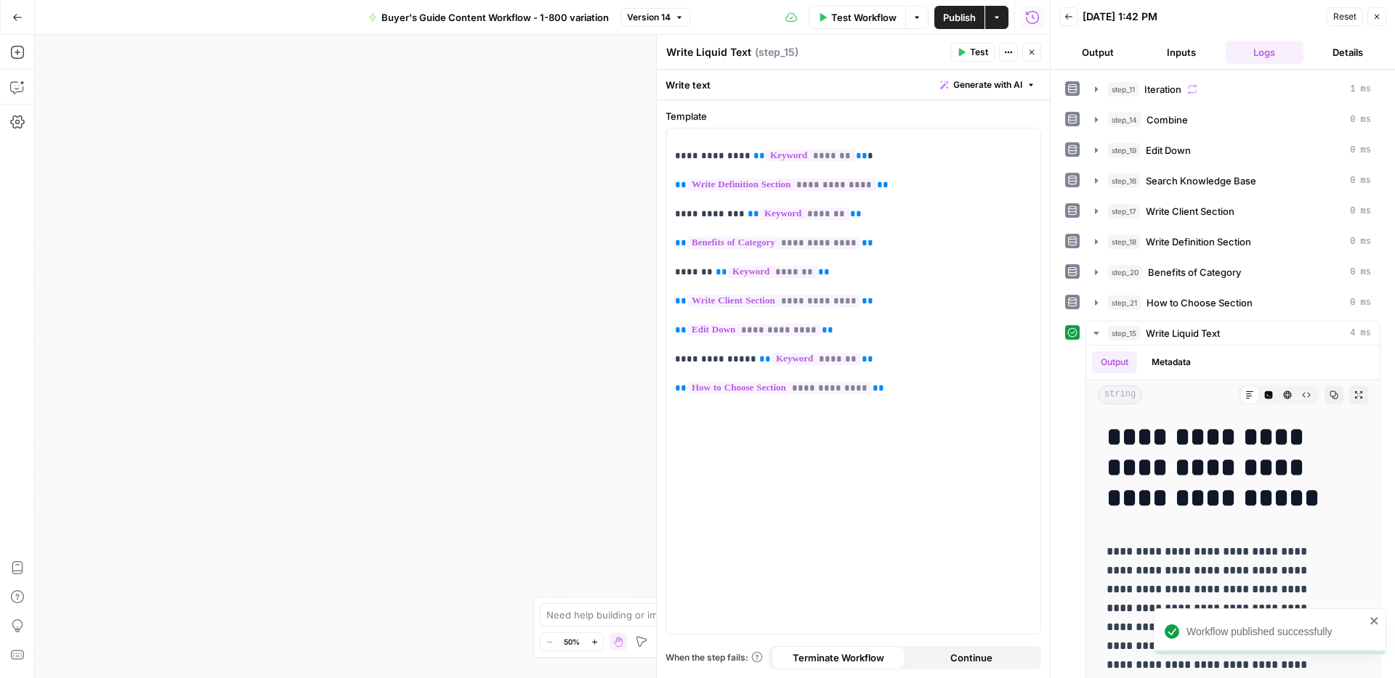
click at [1030, 52] on icon "button" at bounding box center [1031, 52] width 9 height 9
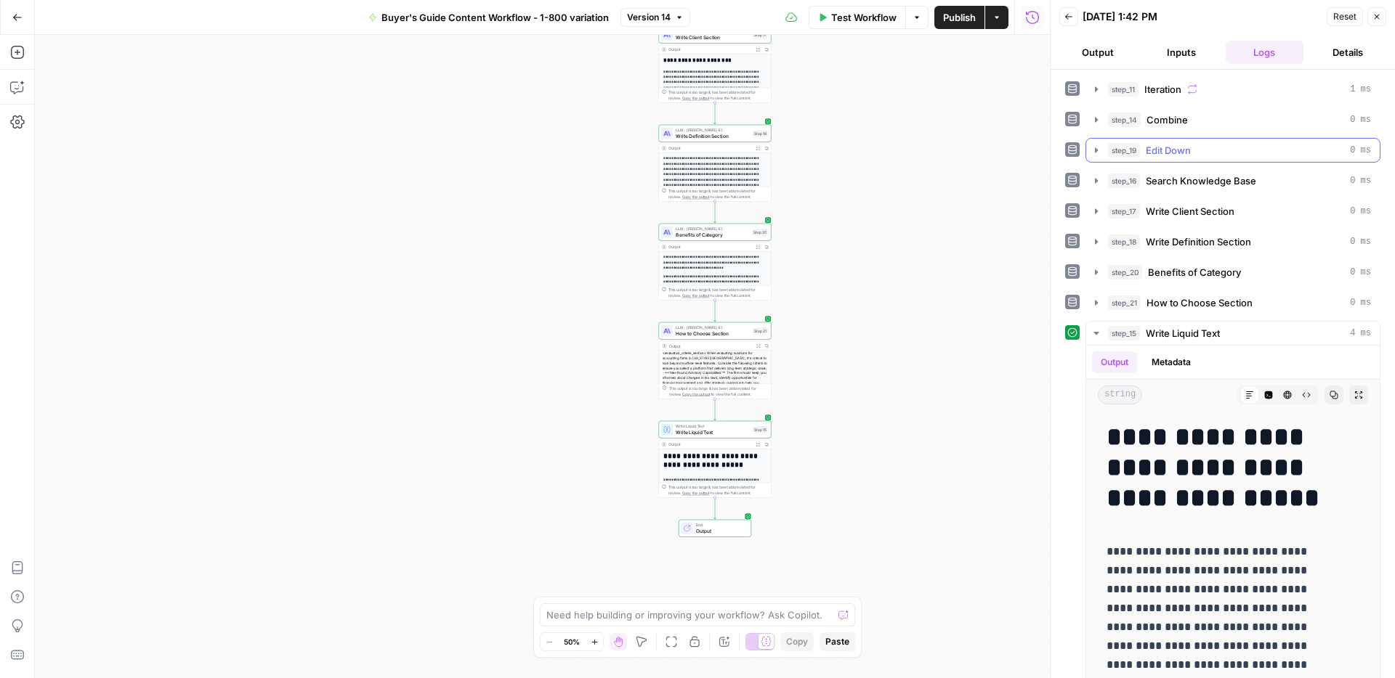
click at [1095, 154] on icon "button" at bounding box center [1096, 151] width 12 height 12
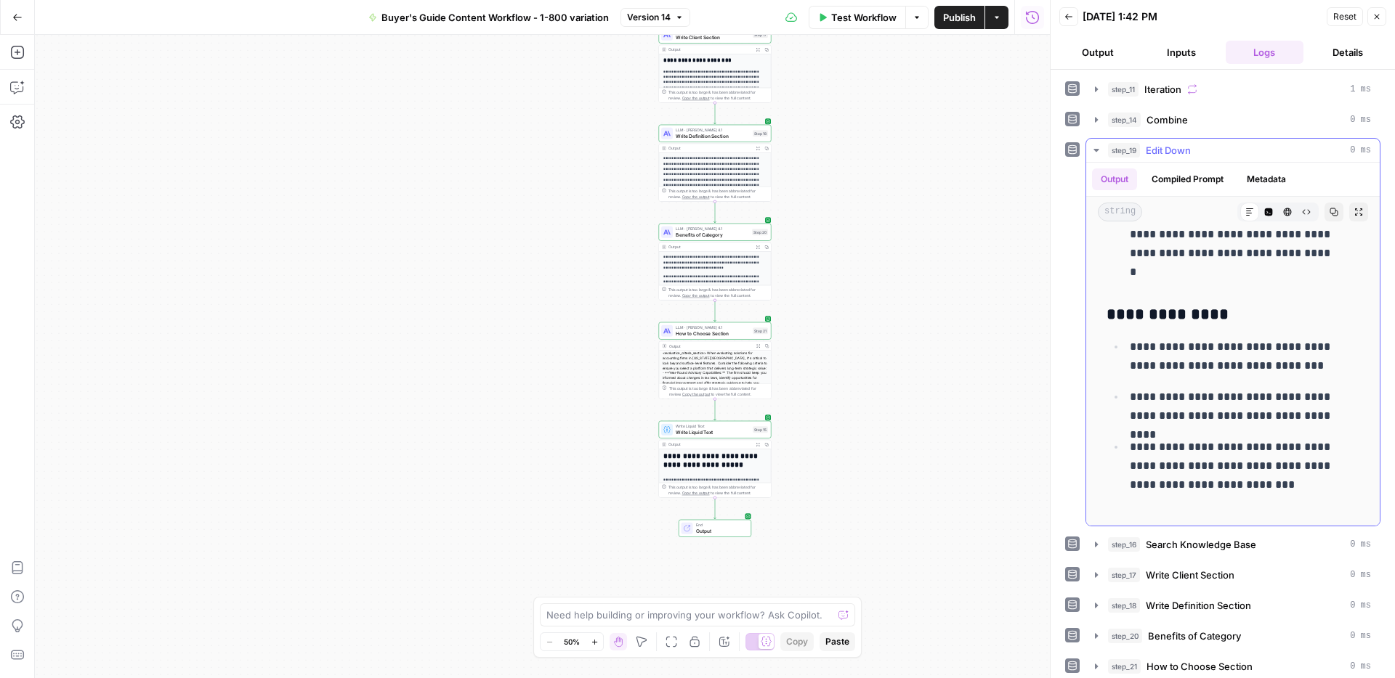
scroll to position [14619, 0]
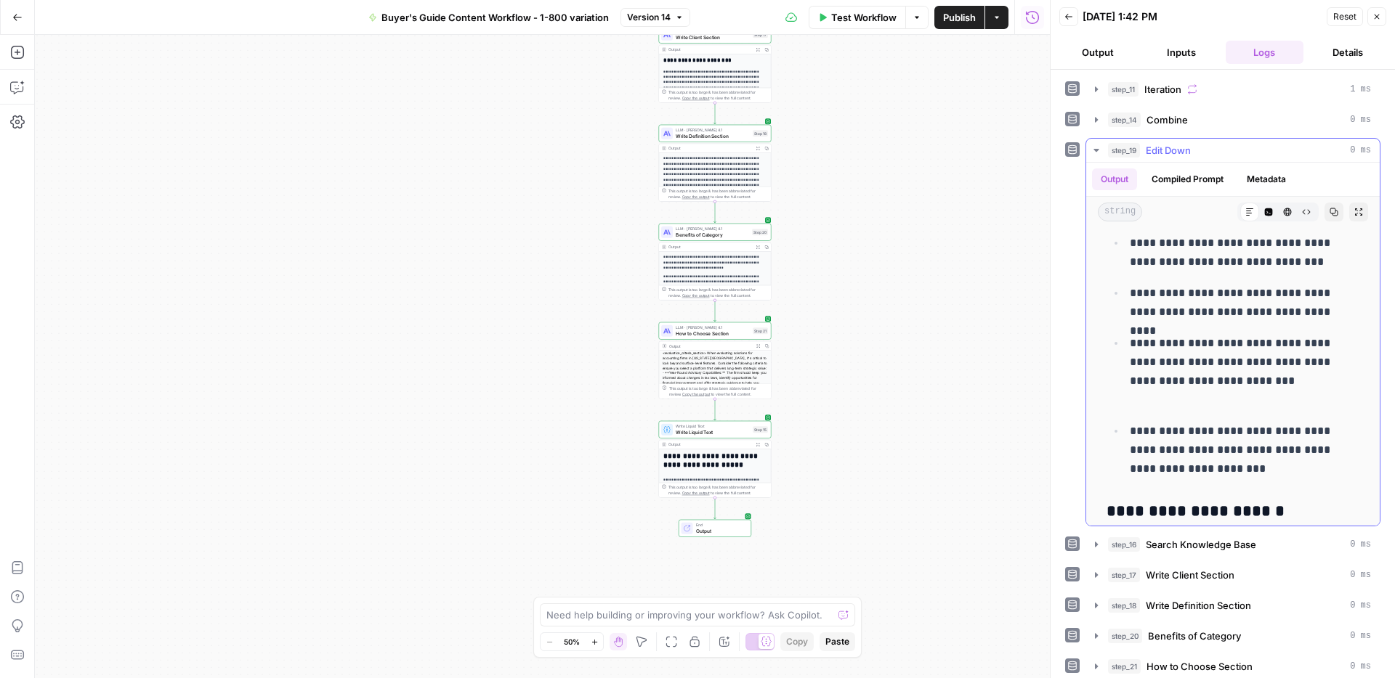
click at [1100, 147] on icon "button" at bounding box center [1096, 151] width 12 height 12
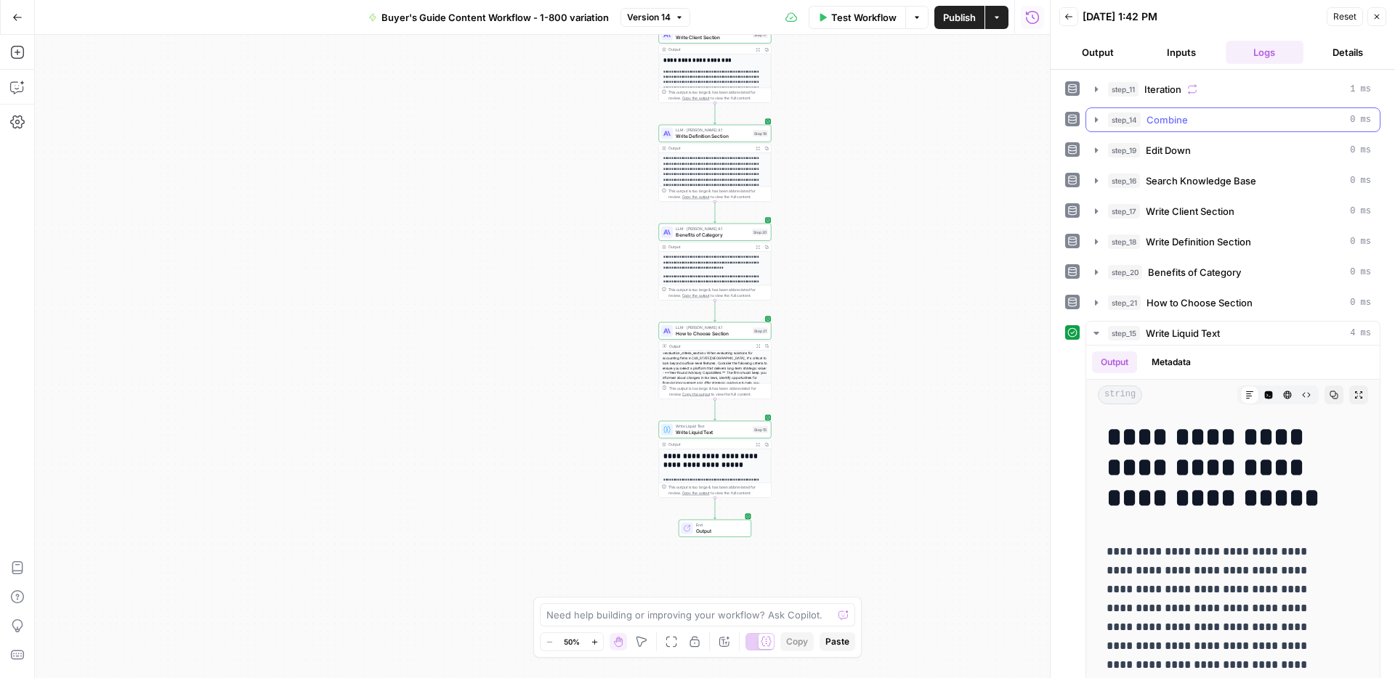
click at [1100, 120] on icon "button" at bounding box center [1096, 120] width 12 height 12
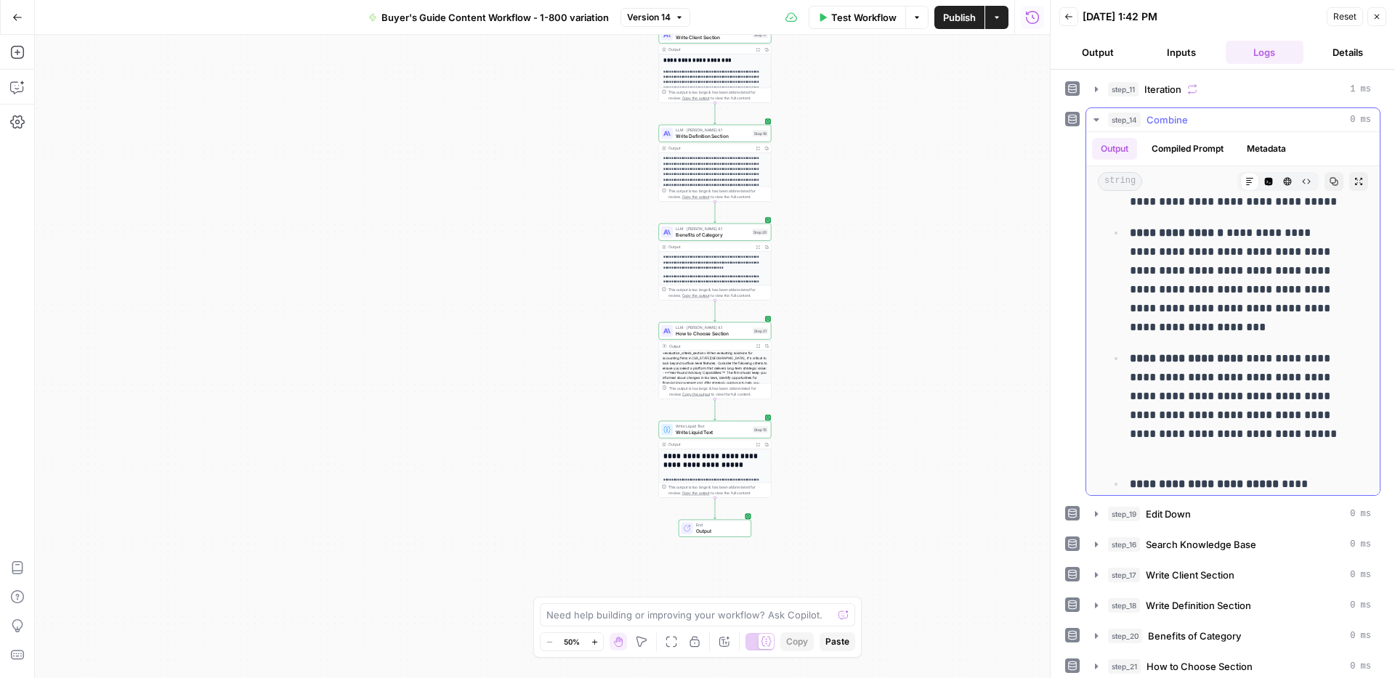
scroll to position [12281, 0]
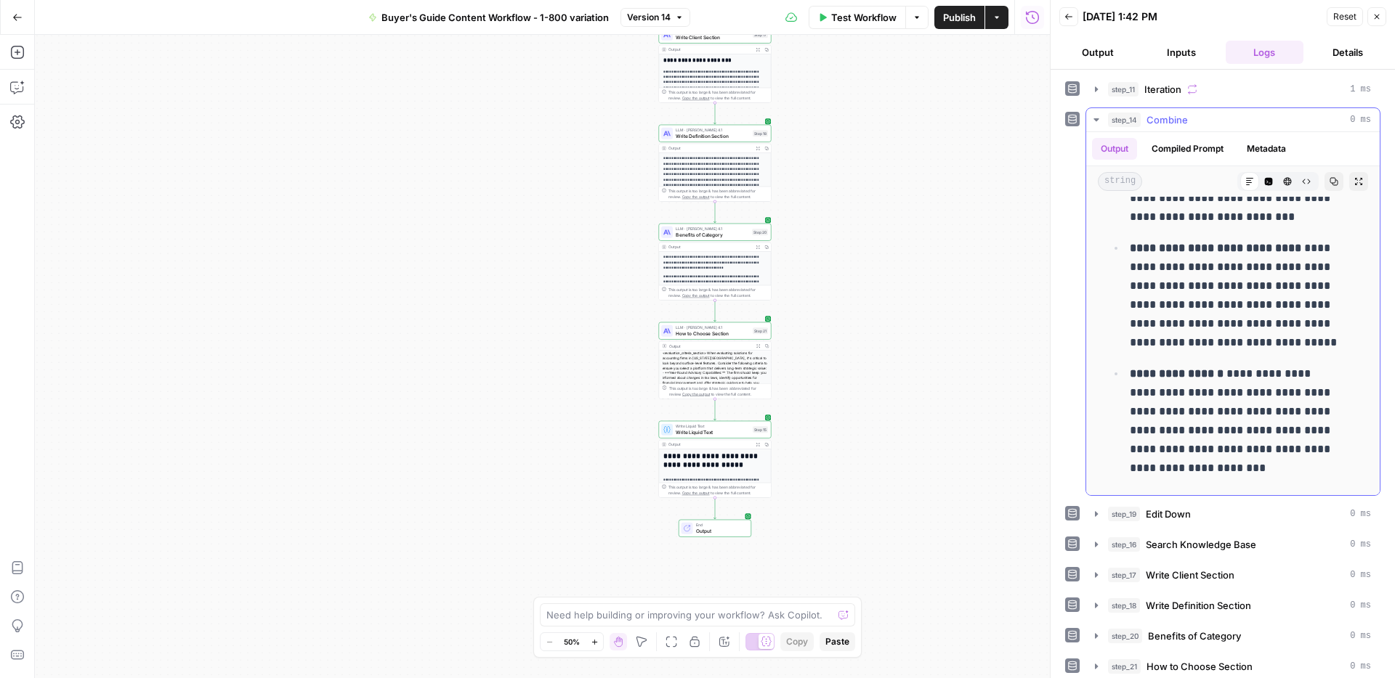
click at [1354, 180] on icon "button" at bounding box center [1358, 181] width 9 height 9
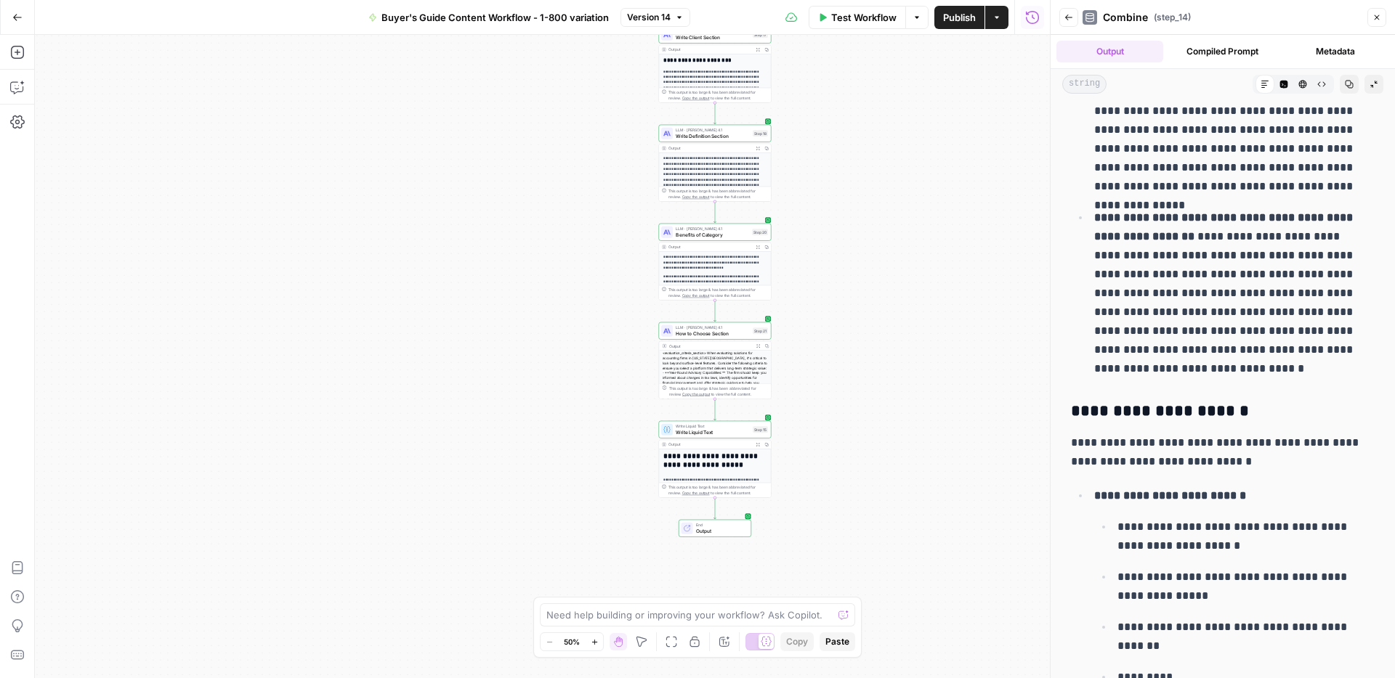
scroll to position [25078, 0]
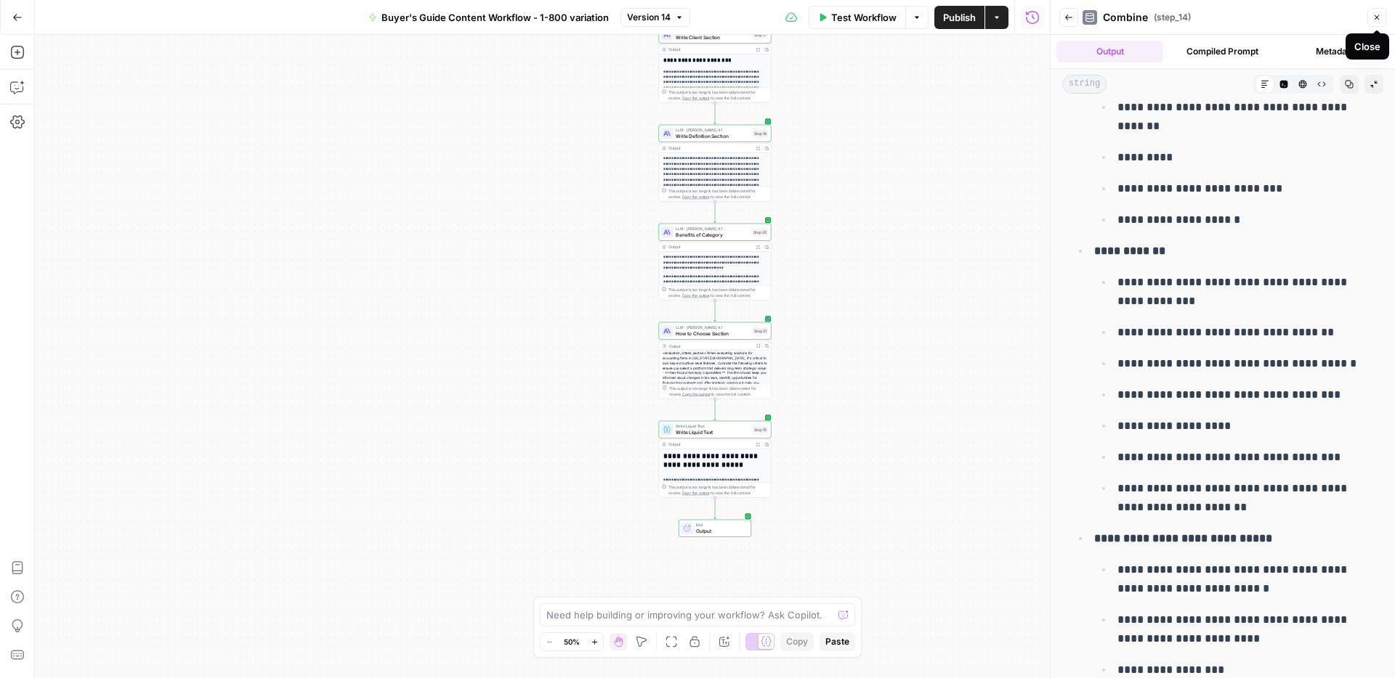
click at [1373, 19] on icon "button" at bounding box center [1376, 17] width 9 height 9
